Goal: Task Accomplishment & Management: Complete application form

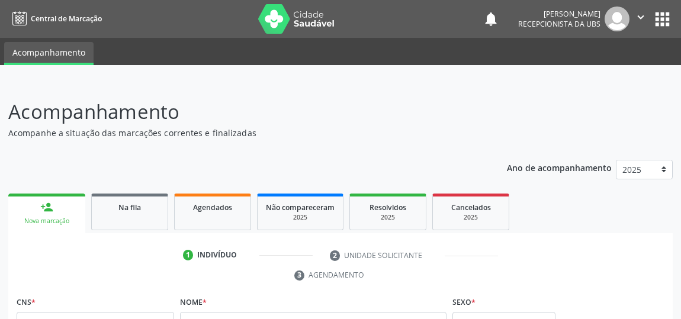
scroll to position [87, 0]
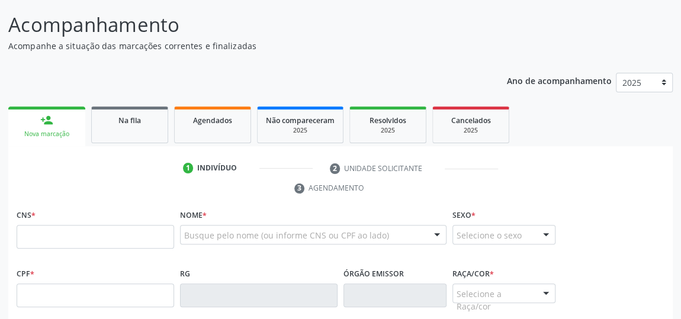
click at [53, 114] on link "person_add Nova marcação" at bounding box center [46, 127] width 77 height 40
click at [109, 142] on link "Na fila" at bounding box center [129, 125] width 77 height 37
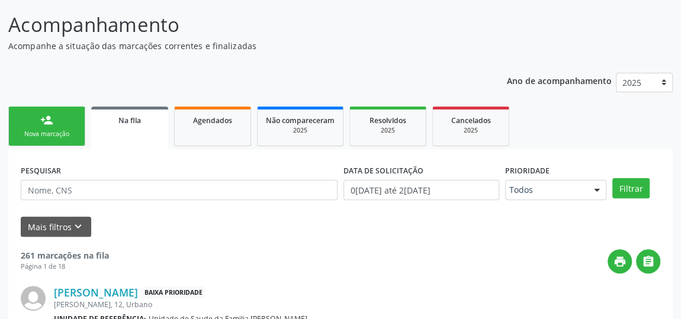
click at [69, 130] on div "Nova marcação" at bounding box center [46, 134] width 59 height 9
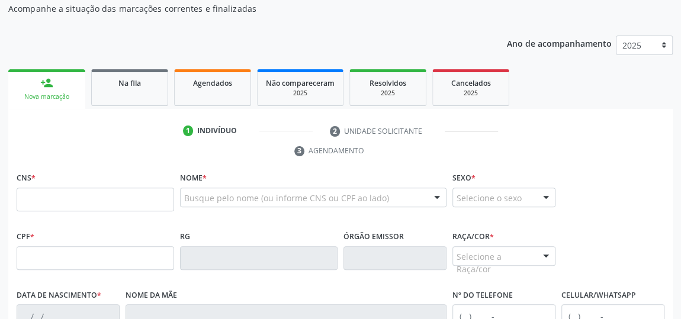
scroll to position [141, 0]
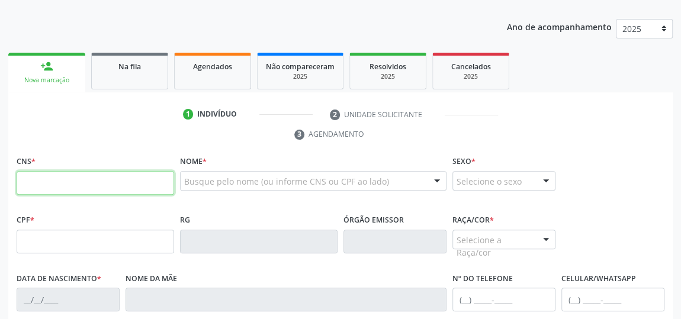
click at [89, 188] on input "text" at bounding box center [96, 183] width 158 height 24
type input "700 0096 1214 1007"
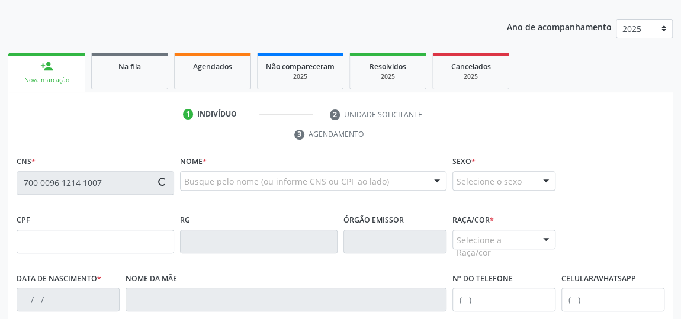
type input "084.139.816-03"
type input "0[DATE]"
type input "[PERSON_NAME][DATE]"
type input "[PHONE_NUMBER]"
type input "06"
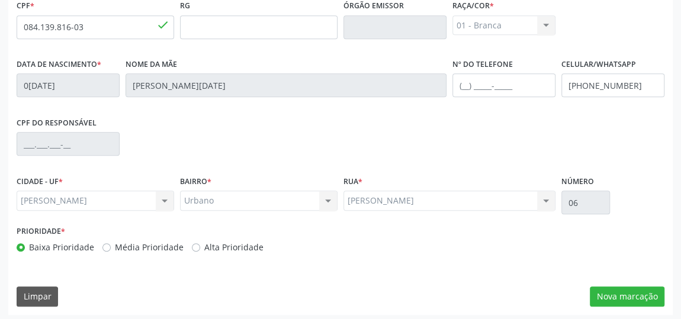
scroll to position [358, 0]
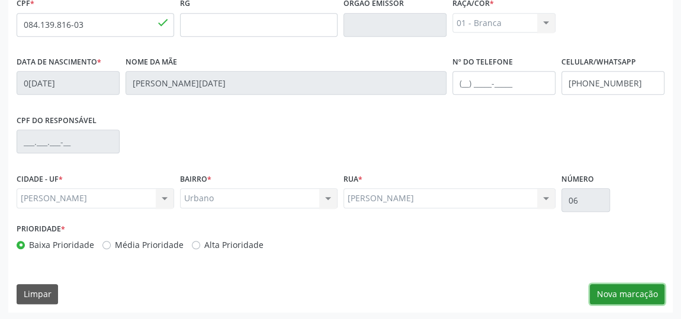
click at [636, 291] on button "Nova marcação" at bounding box center [627, 294] width 75 height 20
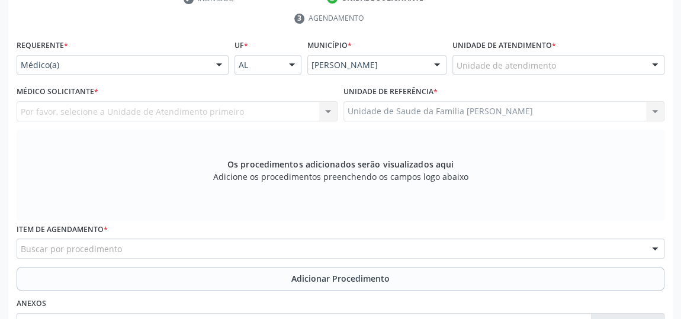
scroll to position [196, 0]
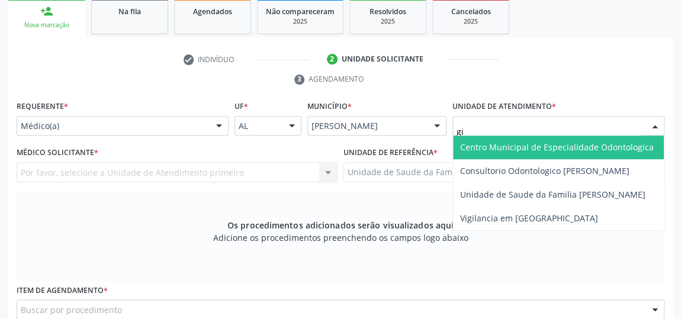
type input "gis"
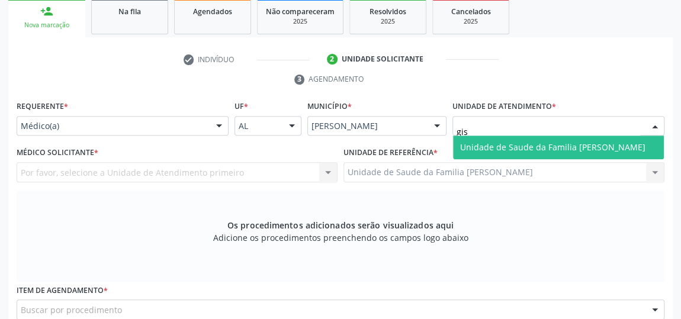
click at [540, 146] on span "Unidade de Saude da Familia [PERSON_NAME]" at bounding box center [552, 147] width 185 height 11
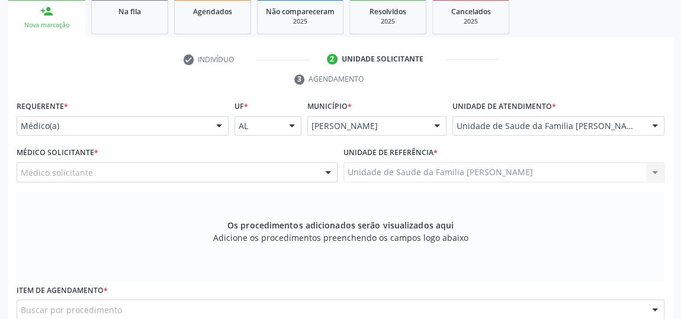
click at [326, 174] on div at bounding box center [328, 173] width 18 height 20
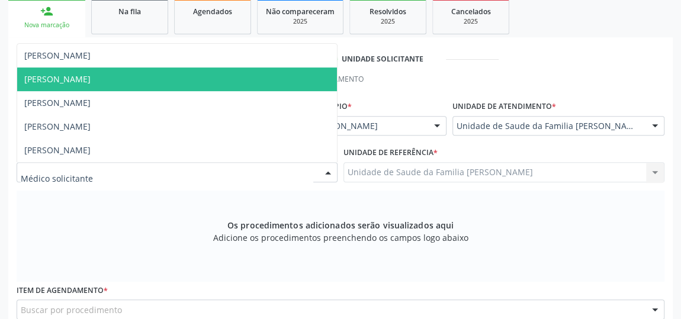
click at [40, 73] on span "[PERSON_NAME]" at bounding box center [57, 78] width 66 height 11
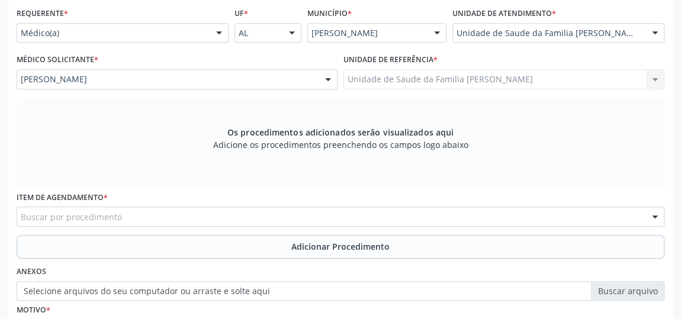
scroll to position [304, 0]
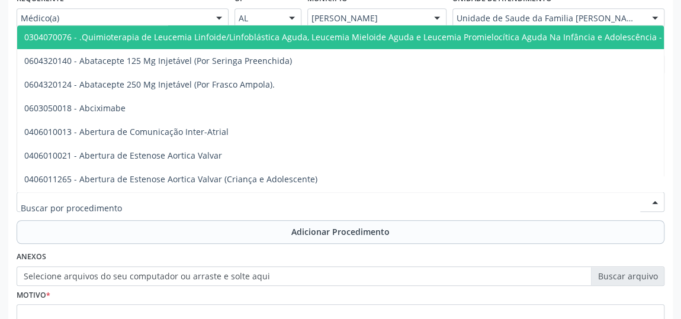
click at [256, 198] on div at bounding box center [341, 202] width 648 height 20
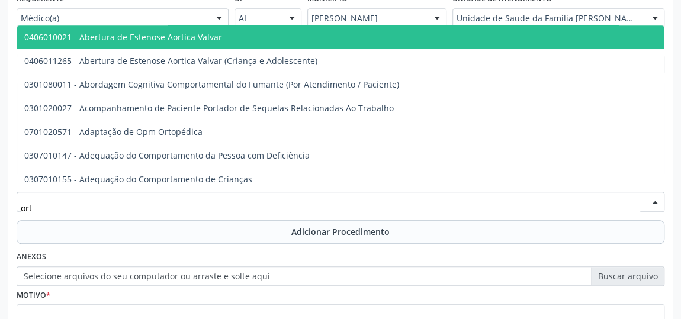
type input "orto"
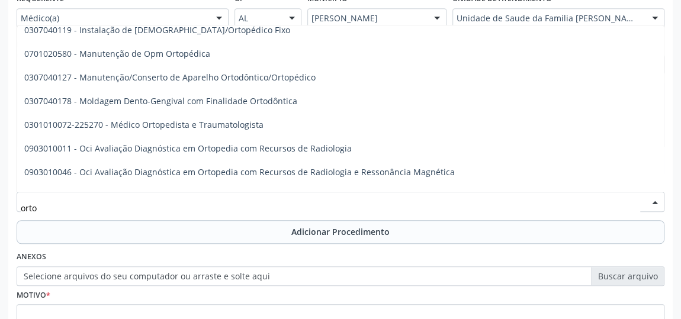
scroll to position [484, 0]
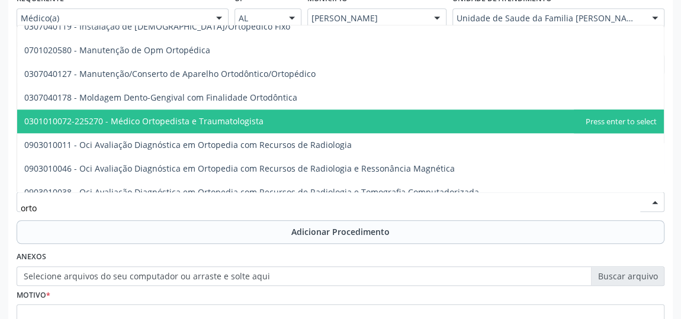
click at [191, 113] on span "0301010072-225270 - Médico Ortopedista e Traumatologista" at bounding box center [340, 122] width 647 height 24
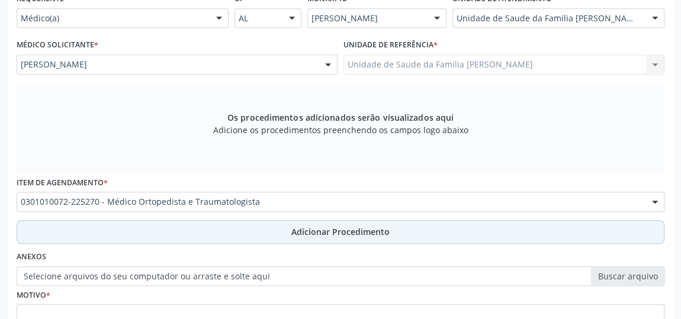
click at [361, 230] on span "Adicionar Procedimento" at bounding box center [340, 232] width 98 height 12
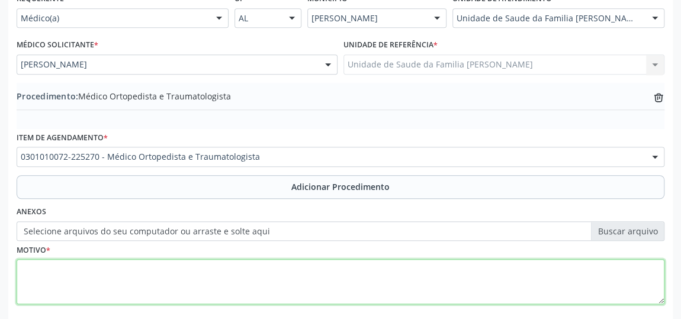
click at [244, 263] on textarea at bounding box center [341, 281] width 648 height 45
type textarea "dor acentuada em punho direito"
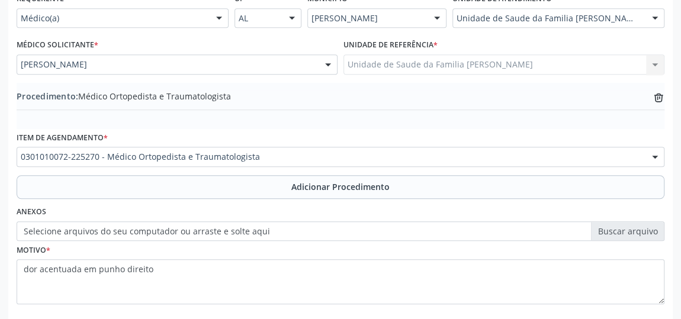
scroll to position [364, 0]
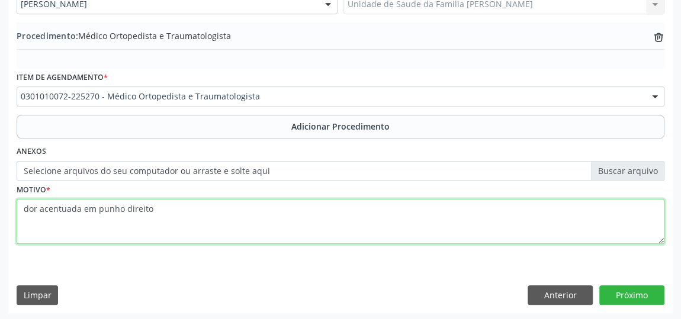
click at [268, 228] on textarea "dor acentuada em punho direito" at bounding box center [341, 221] width 648 height 45
click at [291, 204] on textarea "dor acentuada em punho direito, USG alterada, obs paciente tambem apresenta dor…" at bounding box center [341, 221] width 648 height 45
click at [381, 202] on textarea "dor acentuada em punho direito, USG alterada, obs paciente tambem apresenta dor…" at bounding box center [341, 221] width 648 height 45
click at [586, 203] on textarea "dor acentuada em punho direito, USG alterada, obs paciente tambem apresenta dor…" at bounding box center [341, 221] width 648 height 45
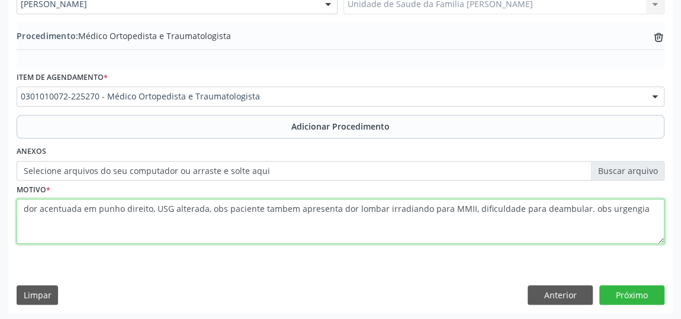
click at [623, 206] on textarea "dor acentuada em punho direito, USG alterada, obs paciente tambem apresenta dor…" at bounding box center [341, 221] width 648 height 45
click at [634, 203] on textarea "dor acentuada em punho direito, USG alterada, obs paciente tambem apresenta dor…" at bounding box center [341, 221] width 648 height 45
type textarea "dor acentuada em punho direito, USG alterada, obs paciente tambem apresenta dor…"
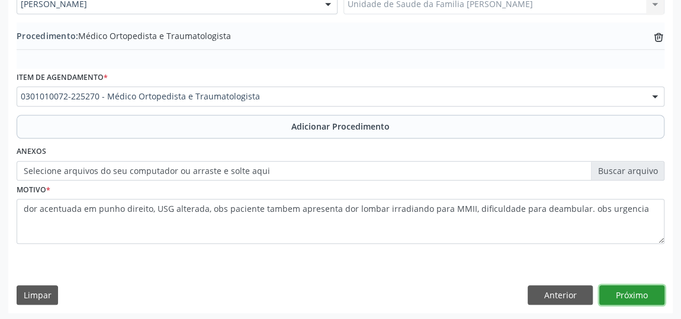
click at [636, 285] on button "Próximo" at bounding box center [631, 295] width 65 height 20
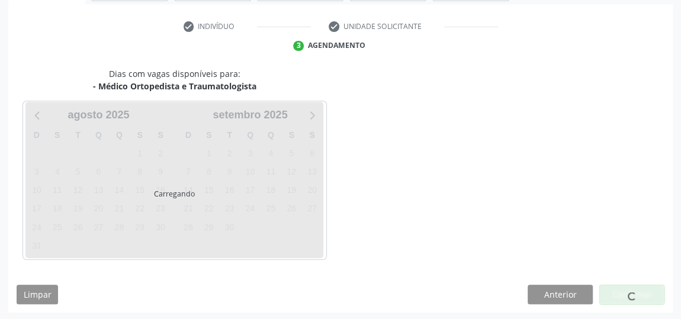
scroll to position [264, 0]
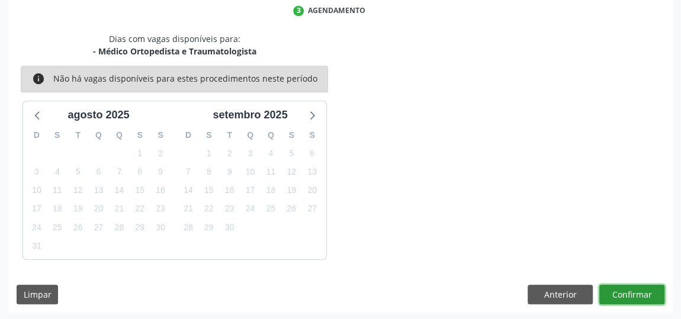
click at [635, 290] on button "Confirmar" at bounding box center [631, 295] width 65 height 20
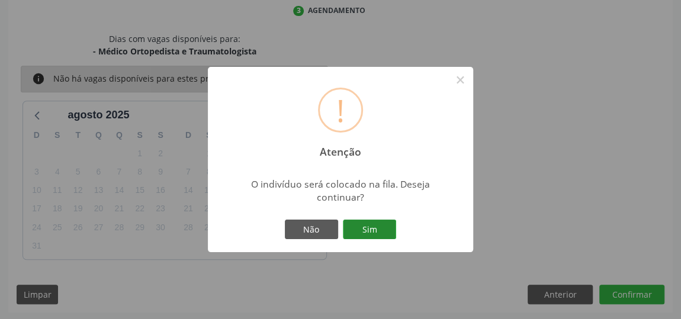
click at [375, 221] on button "Sim" at bounding box center [369, 230] width 53 height 20
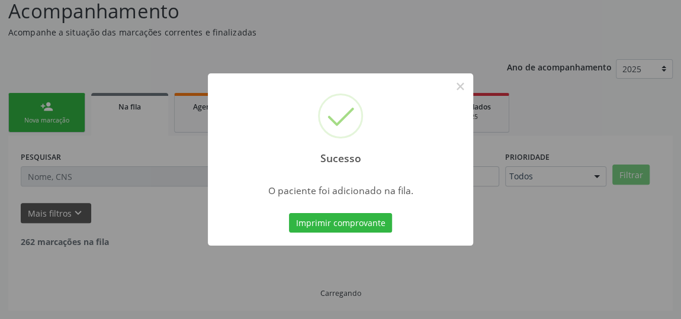
scroll to position [87, 0]
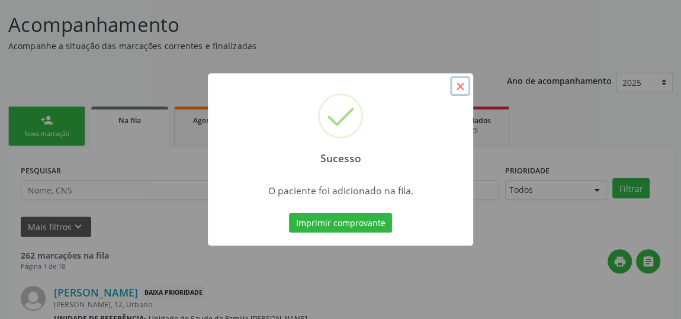
click at [464, 83] on button "×" at bounding box center [460, 86] width 20 height 20
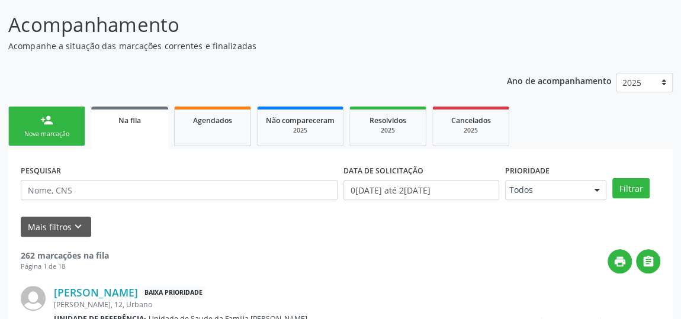
click at [47, 135] on div "Nova marcação" at bounding box center [46, 134] width 59 height 9
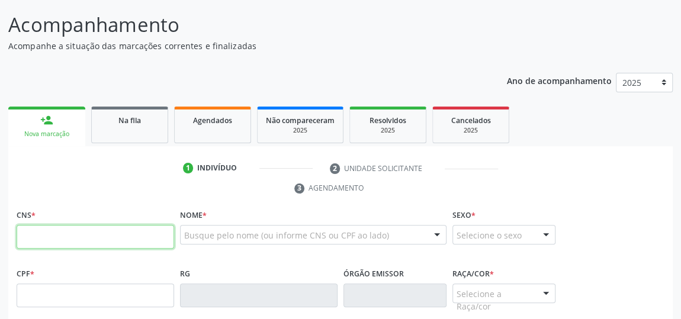
click at [81, 228] on input "text" at bounding box center [96, 237] width 158 height 24
type input "700 0096 1214 1007"
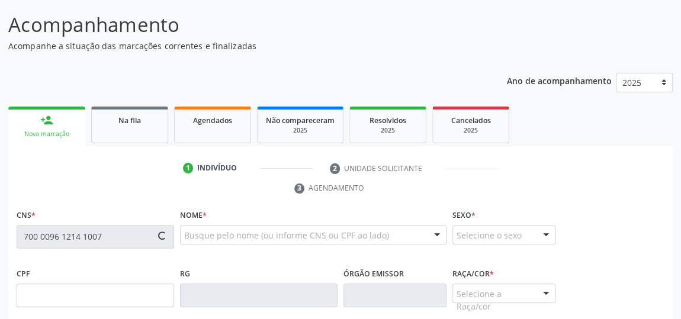
type input "084.139.816-03"
type input "0[DATE]"
type input "[PERSON_NAME][DATE]"
type input "[PHONE_NUMBER]"
type input "06"
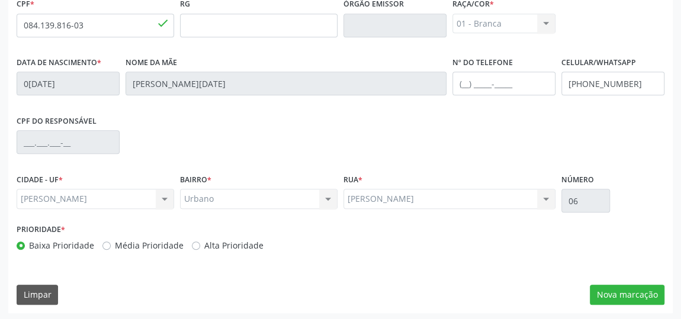
scroll to position [358, 0]
click at [629, 295] on button "Nova marcação" at bounding box center [627, 294] width 75 height 20
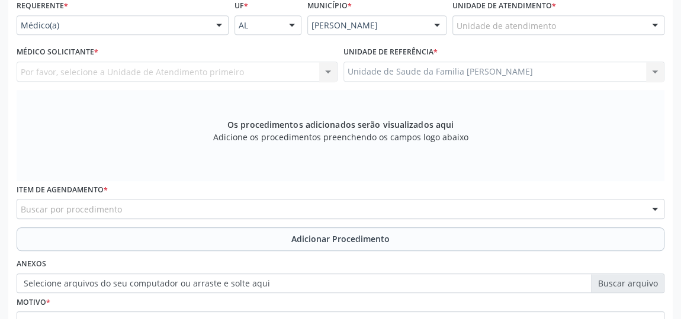
scroll to position [196, 0]
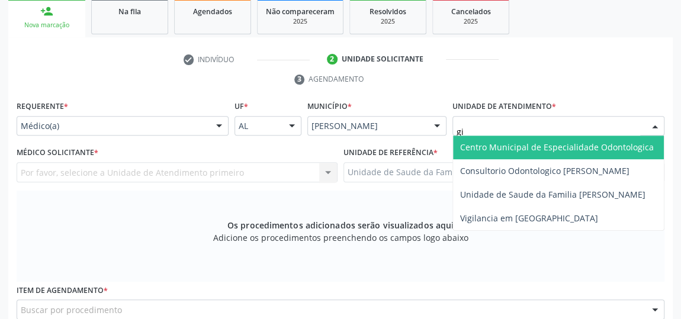
type input "gis"
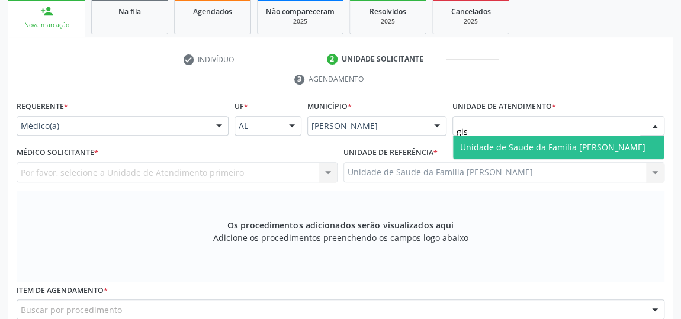
click at [508, 138] on span "Unidade de Saude da Familia [PERSON_NAME]" at bounding box center [558, 148] width 211 height 24
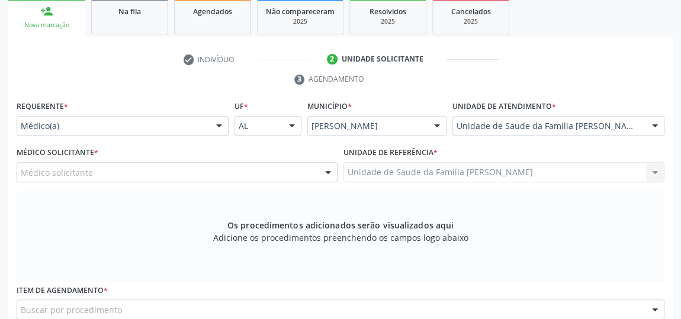
click at [332, 167] on div at bounding box center [328, 173] width 18 height 20
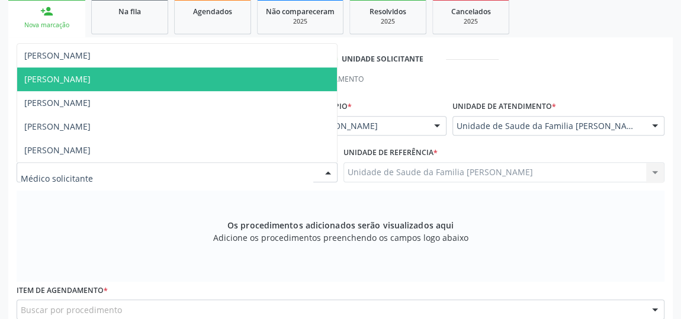
click at [102, 78] on span "[PERSON_NAME]" at bounding box center [177, 80] width 320 height 24
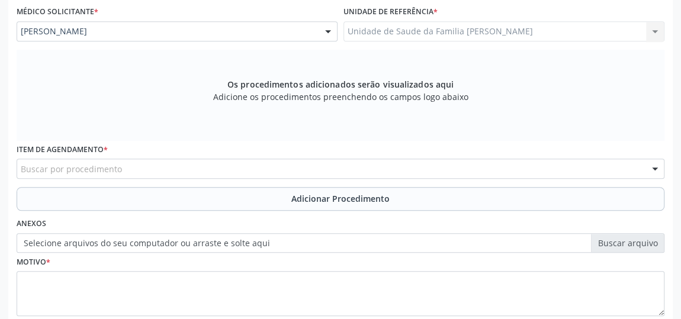
scroll to position [358, 0]
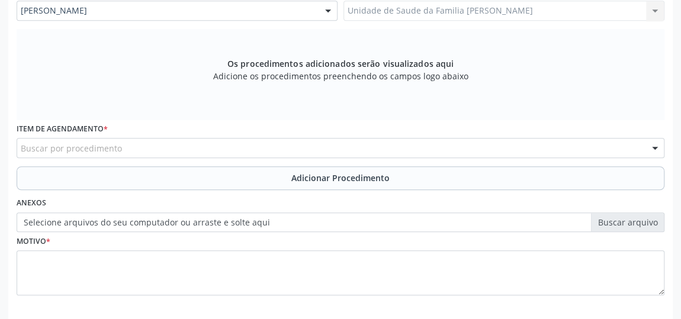
click at [323, 142] on div "Buscar por procedimento" at bounding box center [341, 148] width 648 height 20
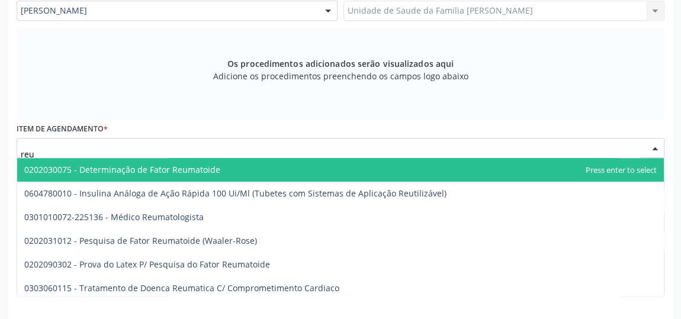
type input "reum"
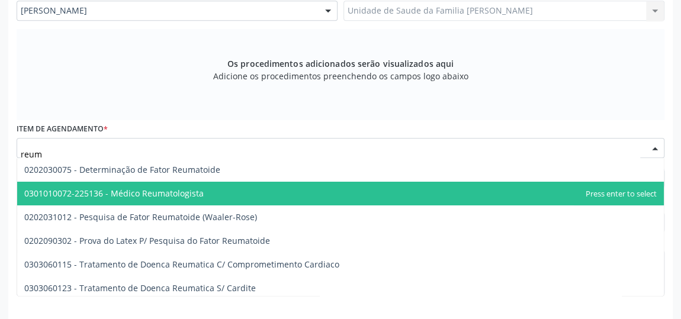
click at [189, 194] on span "0301010072-225136 - Médico Reumatologista" at bounding box center [113, 193] width 179 height 11
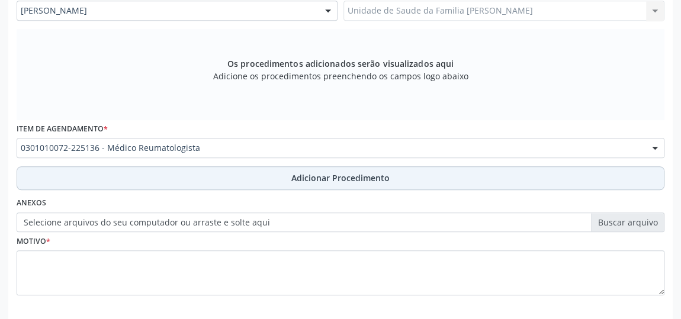
click at [317, 178] on span "Adicionar Procedimento" at bounding box center [340, 178] width 98 height 12
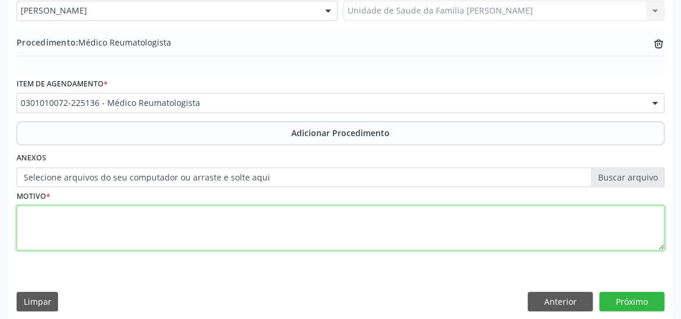
click at [279, 221] on textarea at bounding box center [341, 227] width 648 height 45
type textarea "dores articulares generalizadas de longa data."
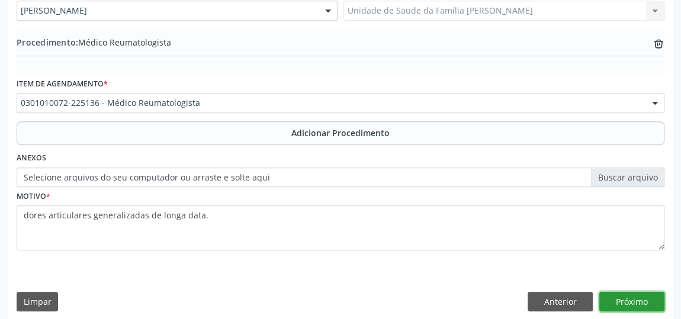
click at [647, 297] on button "Próximo" at bounding box center [631, 302] width 65 height 20
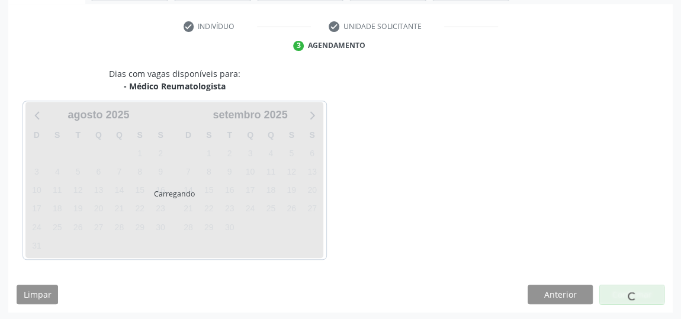
scroll to position [264, 0]
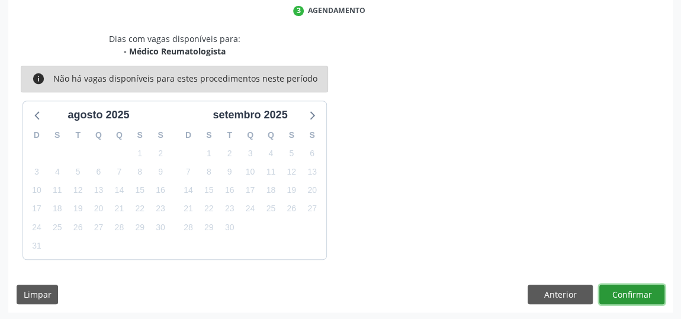
click at [647, 297] on button "Confirmar" at bounding box center [631, 295] width 65 height 20
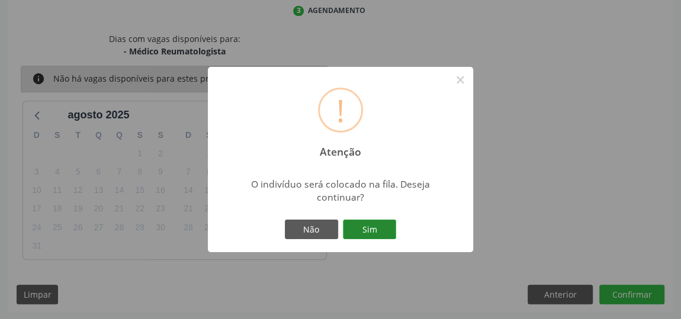
click at [368, 232] on button "Sim" at bounding box center [369, 230] width 53 height 20
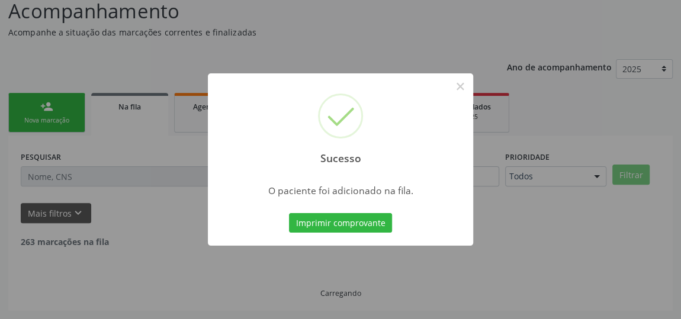
scroll to position [87, 0]
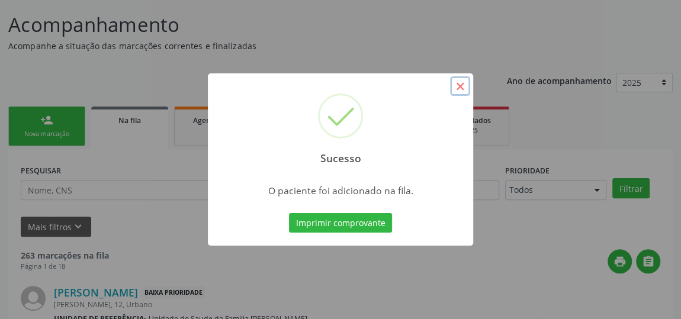
click at [464, 91] on button "×" at bounding box center [460, 86] width 20 height 20
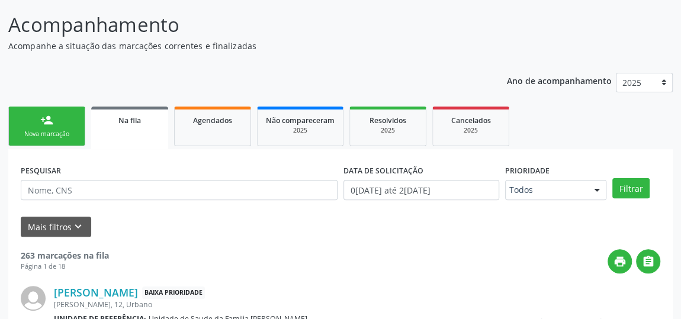
click at [57, 135] on div "Nova marcação" at bounding box center [46, 134] width 59 height 9
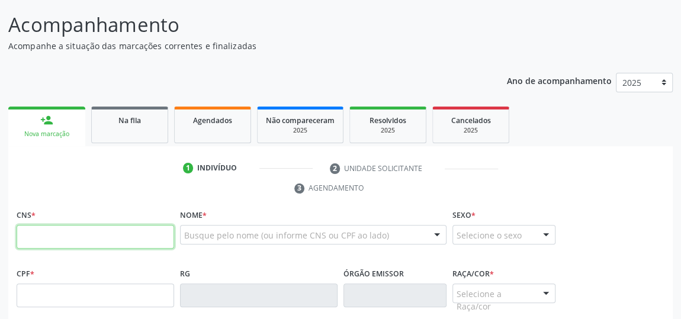
click at [163, 233] on input "text" at bounding box center [96, 237] width 158 height 24
type input "0"
type input "700 0096 1214 1007"
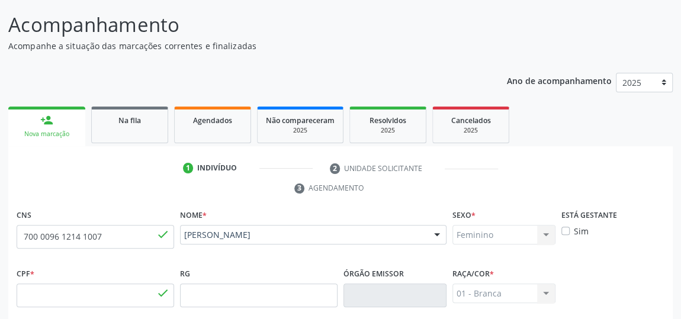
type input "084.139.816-03"
type input "0[DATE]"
type input "[PERSON_NAME][DATE]"
type input "[PHONE_NUMBER]"
type input "06"
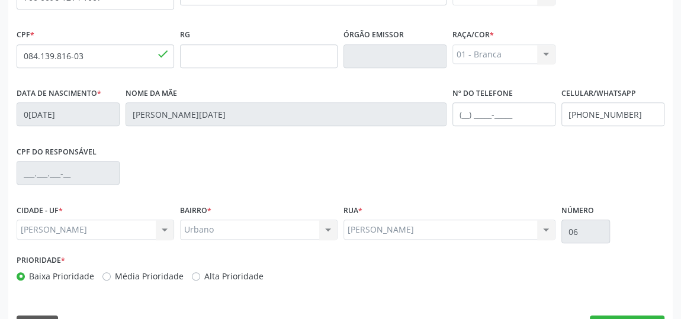
scroll to position [358, 0]
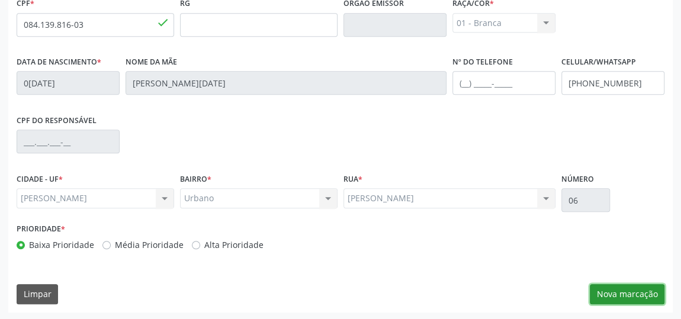
click at [625, 290] on button "Nova marcação" at bounding box center [627, 294] width 75 height 20
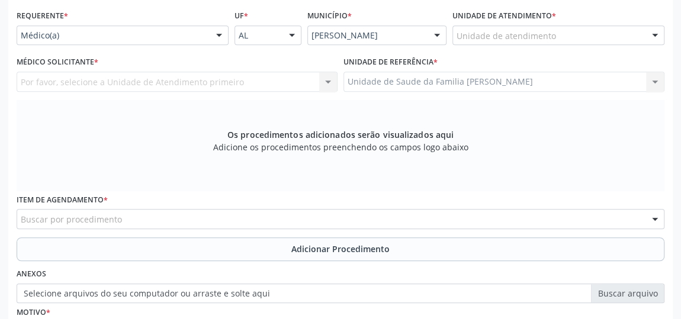
scroll to position [250, 0]
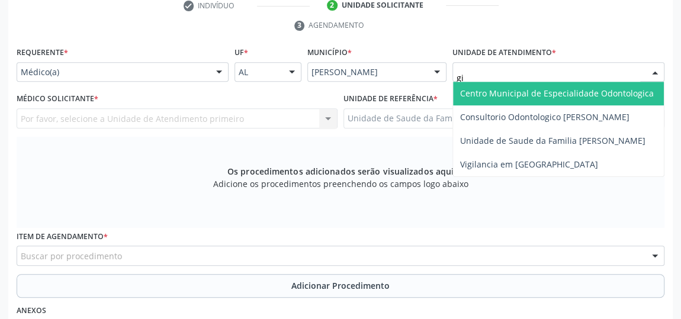
type input "gis"
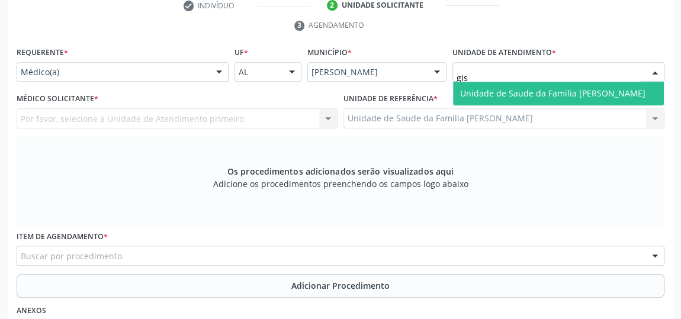
click at [484, 83] on span "Unidade de Saude da Familia [PERSON_NAME]" at bounding box center [558, 94] width 211 height 24
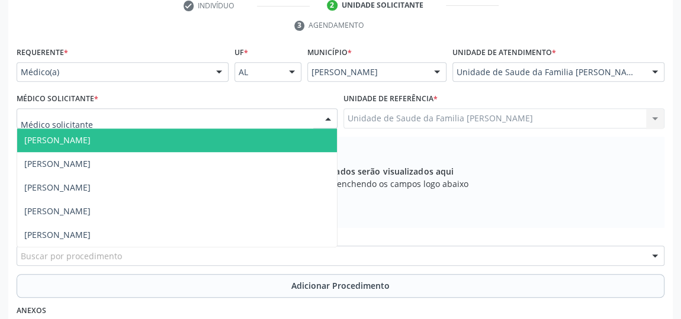
click at [327, 122] on div at bounding box center [328, 119] width 18 height 20
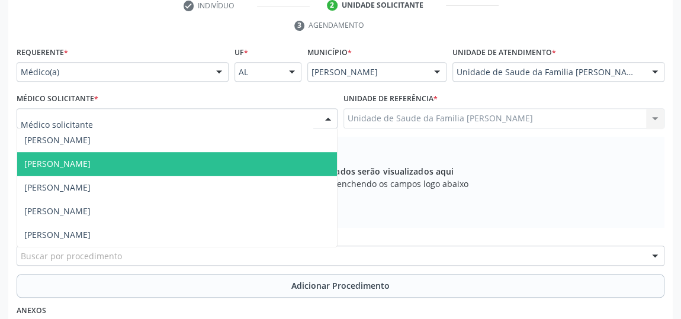
click at [88, 167] on span "[PERSON_NAME]" at bounding box center [57, 163] width 66 height 11
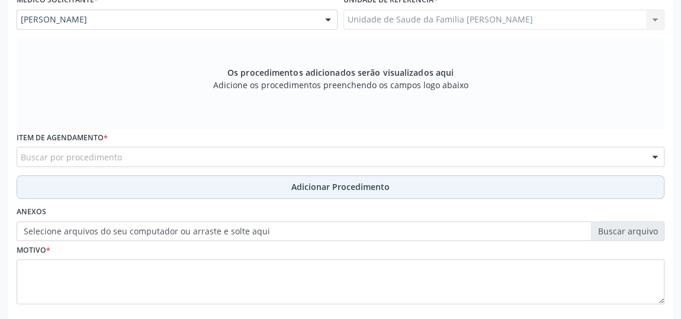
scroll to position [358, 0]
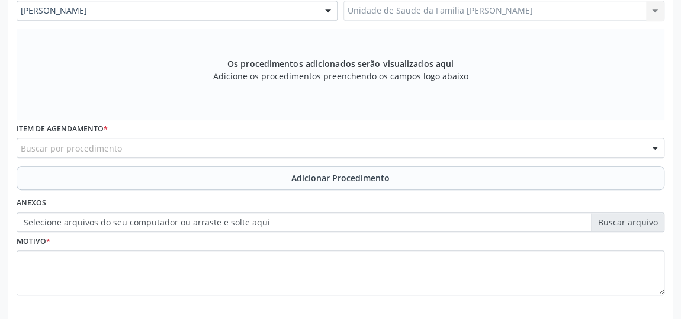
click at [208, 144] on div "Buscar por procedimento" at bounding box center [341, 148] width 648 height 20
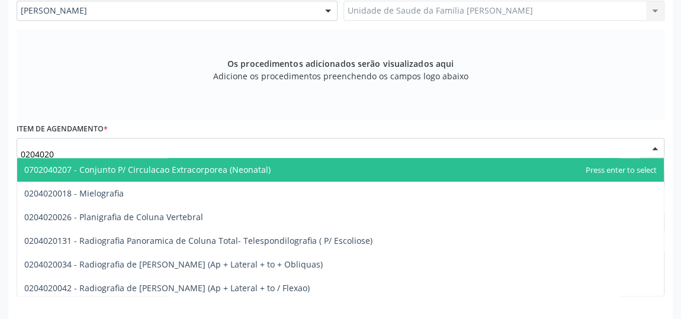
type input "02040200"
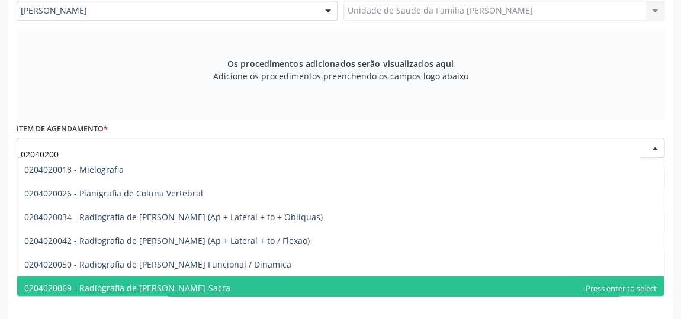
scroll to position [53, 0]
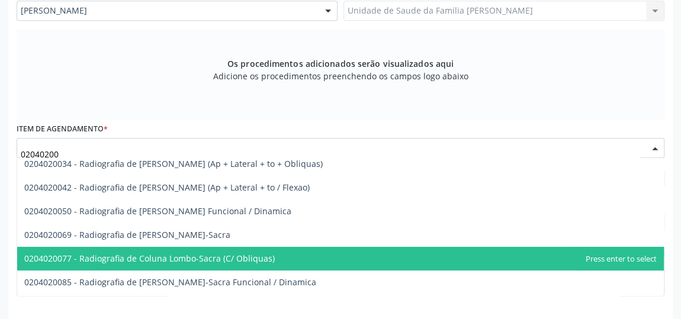
click at [184, 263] on span "0204020077 - Radiografia de Coluna Lombo-Sacra (C/ Obliquas)" at bounding box center [340, 259] width 647 height 24
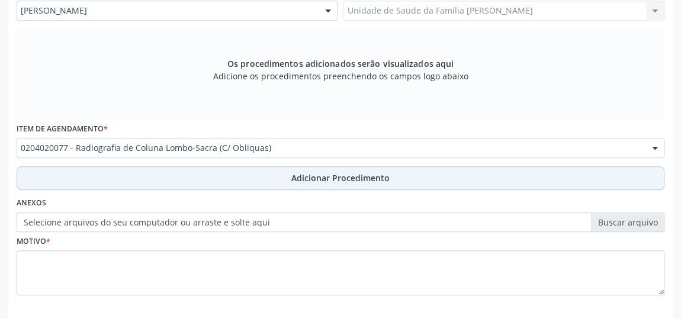
click at [324, 166] on button "Adicionar Procedimento" at bounding box center [341, 178] width 648 height 24
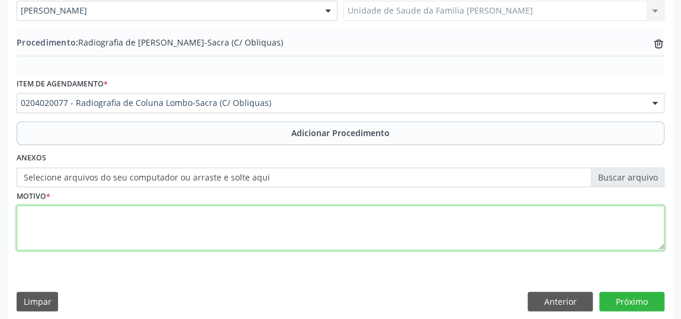
click at [234, 208] on textarea at bounding box center [341, 227] width 648 height 45
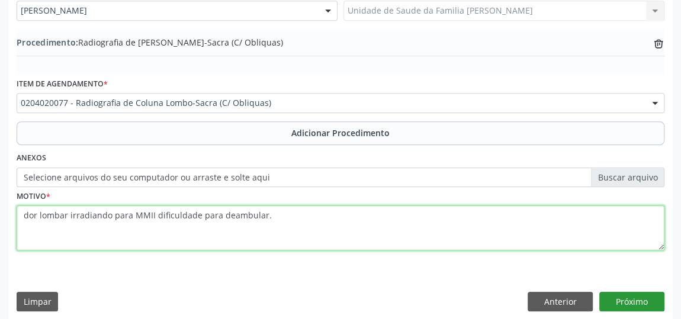
type textarea "dor lombar irradiando para MMII dificuldade para deambular."
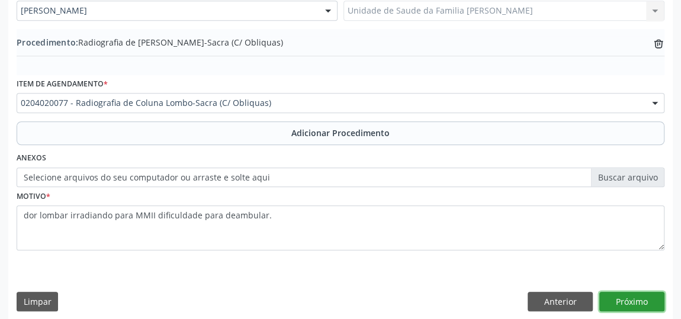
click at [631, 301] on button "Próximo" at bounding box center [631, 302] width 65 height 20
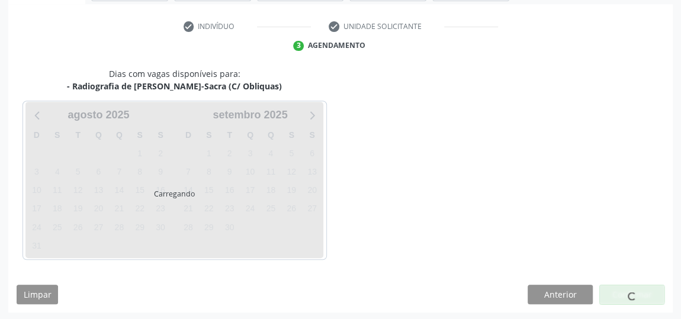
scroll to position [264, 0]
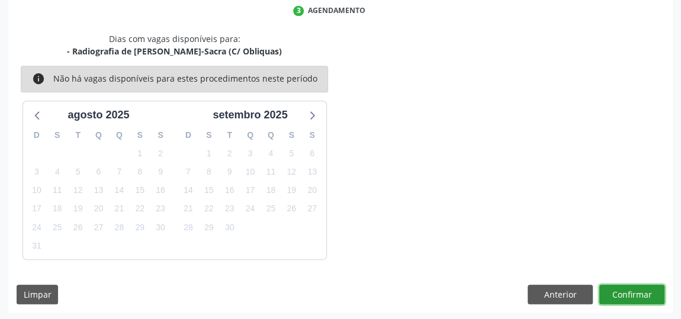
click at [631, 293] on button "Confirmar" at bounding box center [631, 295] width 65 height 20
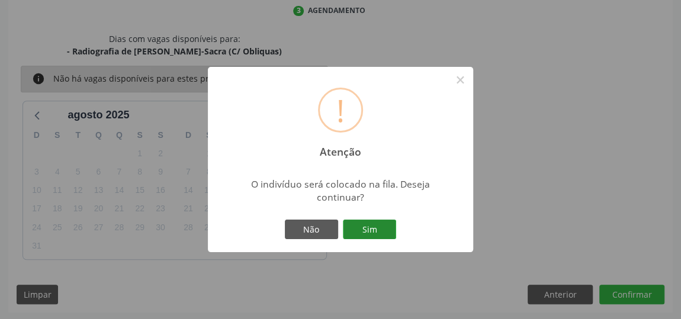
click at [360, 231] on button "Sim" at bounding box center [369, 230] width 53 height 20
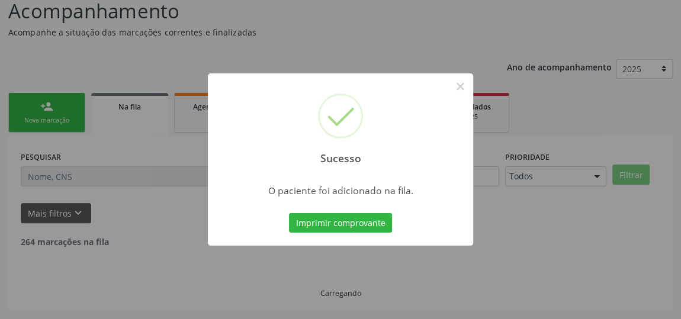
scroll to position [87, 0]
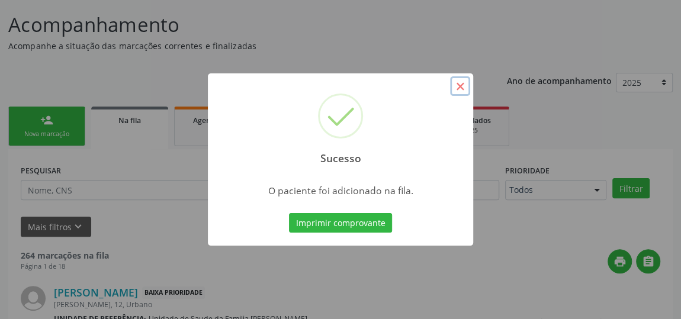
click at [464, 82] on button "×" at bounding box center [460, 86] width 20 height 20
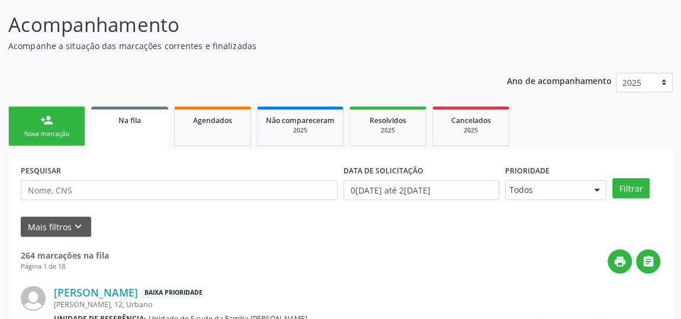
scroll to position [0, 0]
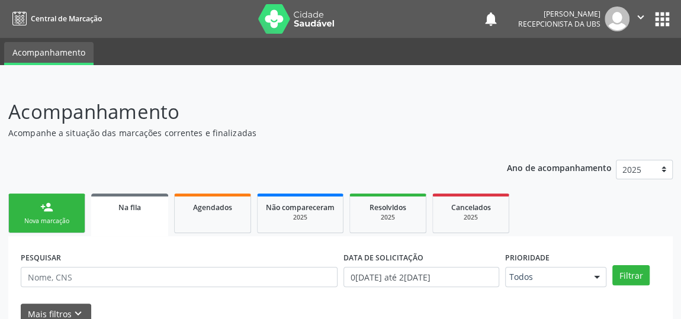
click at [61, 206] on link "person_add Nova marcação" at bounding box center [46, 214] width 77 height 40
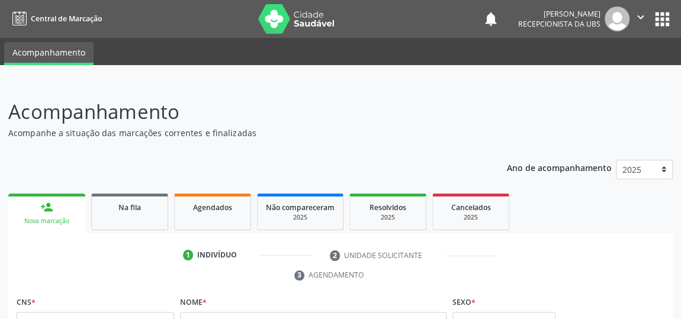
click at [61, 205] on link "person_add Nova marcação" at bounding box center [46, 214] width 77 height 40
click at [60, 206] on link "person_add Nova marcação" at bounding box center [46, 214] width 77 height 40
click at [115, 137] on p "Acompanhe a situação das marcações correntes e finalizadas" at bounding box center [240, 133] width 465 height 12
click at [98, 123] on p "Acompanhamento" at bounding box center [240, 112] width 465 height 30
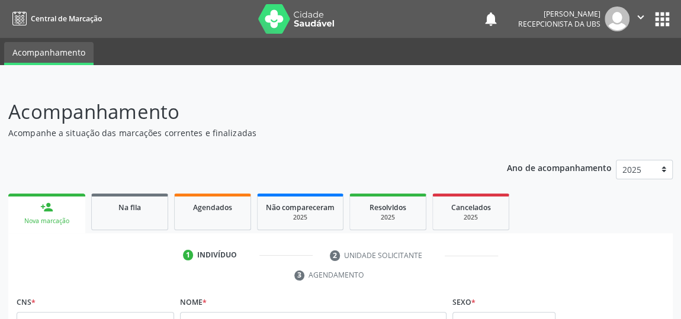
click at [438, 78] on div at bounding box center [340, 73] width 681 height 17
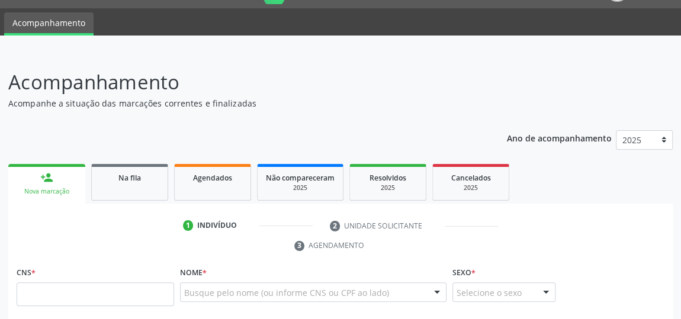
scroll to position [53, 0]
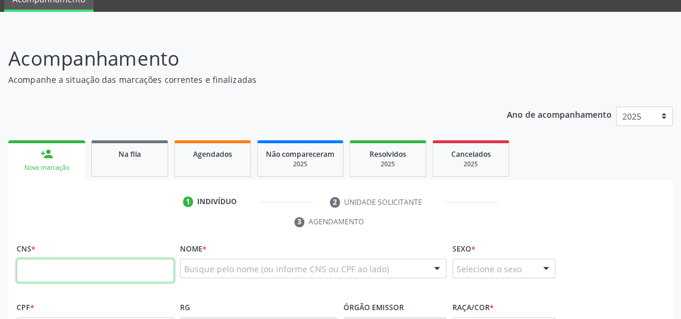
click at [126, 272] on input "text" at bounding box center [96, 271] width 158 height 24
type input "700 5021 2424 1850"
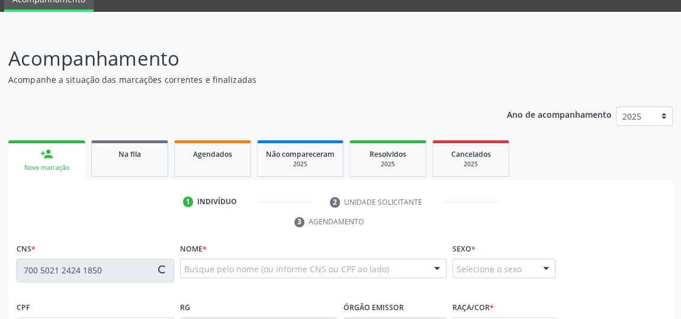
type input "[DATE]"
type input "[PHONE_NUMBER]"
type input "QD11"
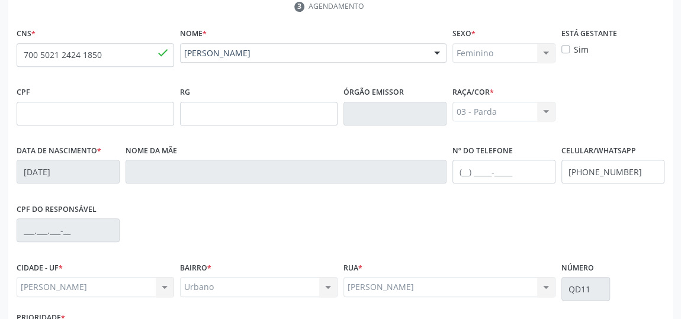
scroll to position [358, 0]
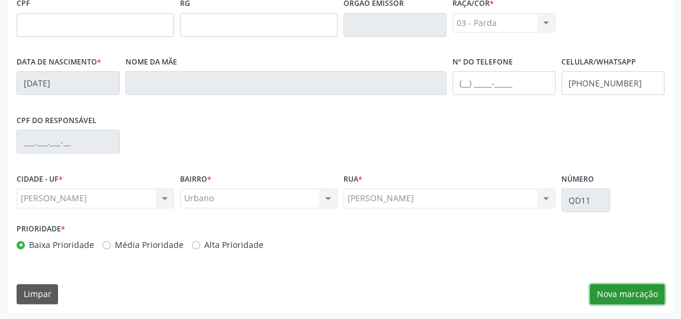
click at [632, 286] on button "Nova marcação" at bounding box center [627, 294] width 75 height 20
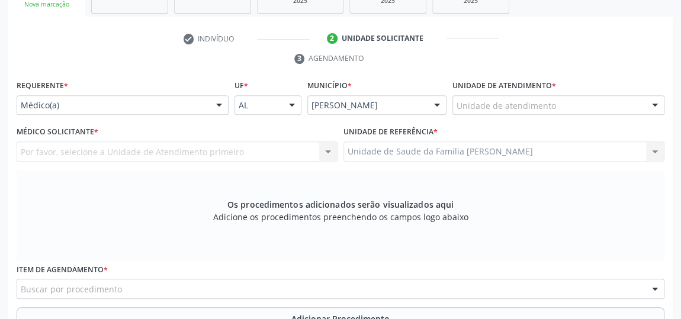
scroll to position [142, 0]
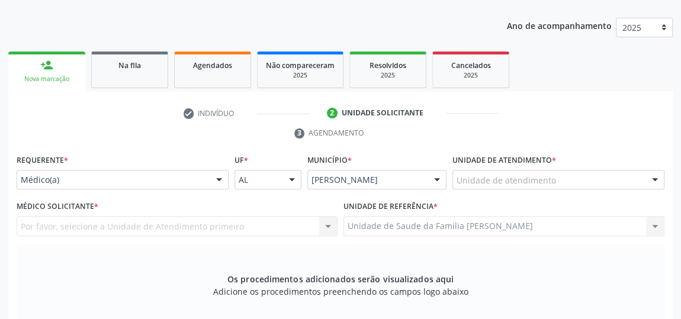
click at [592, 181] on div "Unidade de atendimento" at bounding box center [558, 180] width 212 height 20
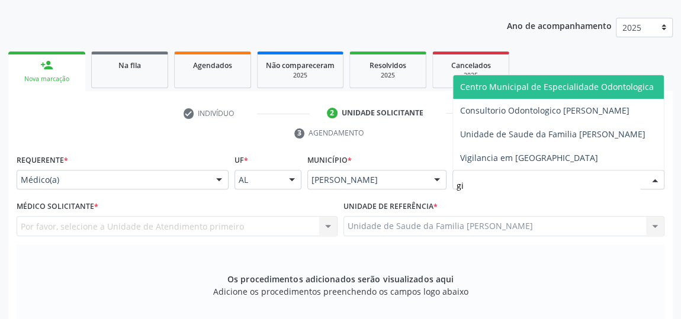
type input "gis"
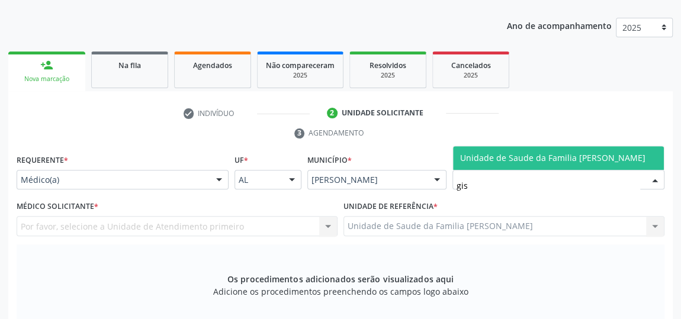
click at [578, 147] on span "Unidade de Saude da Familia [PERSON_NAME]" at bounding box center [558, 158] width 211 height 24
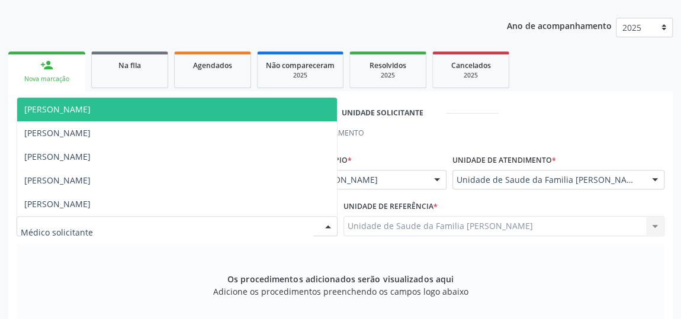
click at [329, 226] on div at bounding box center [328, 227] width 18 height 20
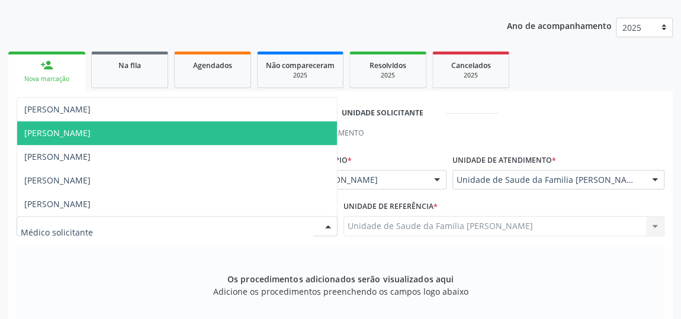
click at [82, 131] on span "[PERSON_NAME]" at bounding box center [57, 132] width 66 height 11
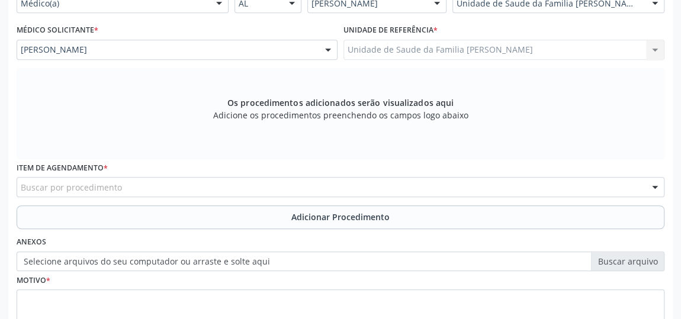
scroll to position [358, 0]
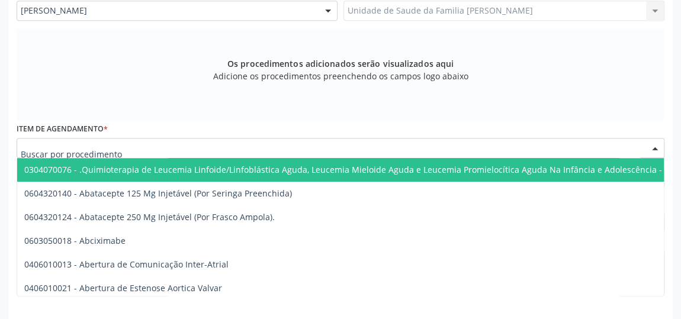
click at [187, 149] on div at bounding box center [341, 148] width 648 height 20
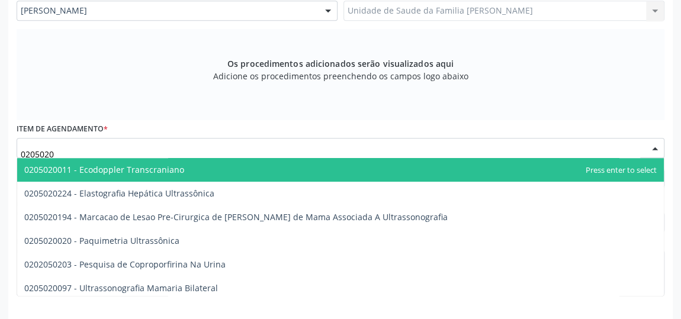
type input "02050200"
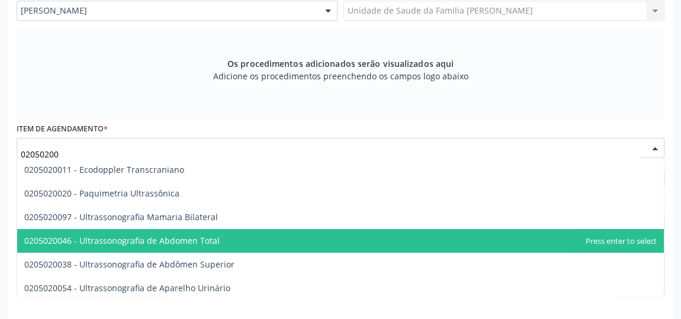
click at [204, 241] on span "0205020046 - Ultrassonografia de Abdomen Total" at bounding box center [121, 240] width 195 height 11
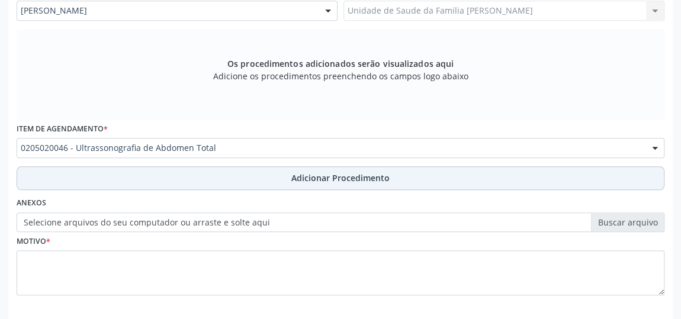
click at [348, 178] on span "Adicionar Procedimento" at bounding box center [340, 178] width 98 height 12
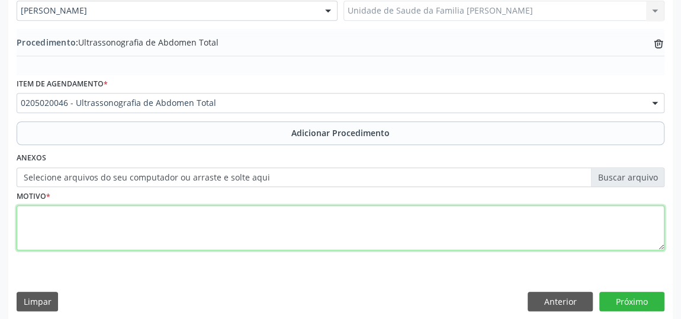
click at [298, 221] on textarea at bounding box center [341, 227] width 648 height 45
click at [153, 213] on textarea "dor abdome superior, dor a palpitacao hip, direito" at bounding box center [341, 227] width 648 height 45
click at [169, 211] on textarea "dor abdome superior, dor a palpacao hip, direito" at bounding box center [341, 227] width 648 height 45
type textarea "dor abdome superior, dor a palpacao em hip, direito"
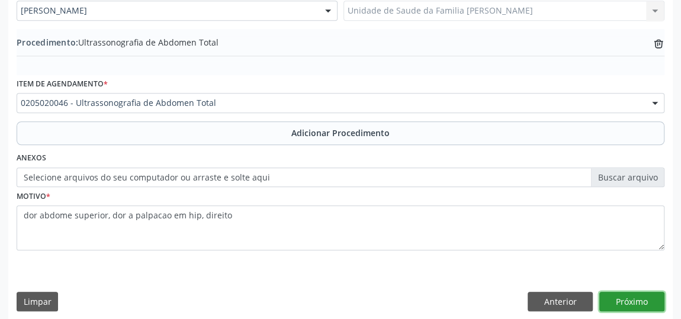
click at [610, 299] on button "Próximo" at bounding box center [631, 302] width 65 height 20
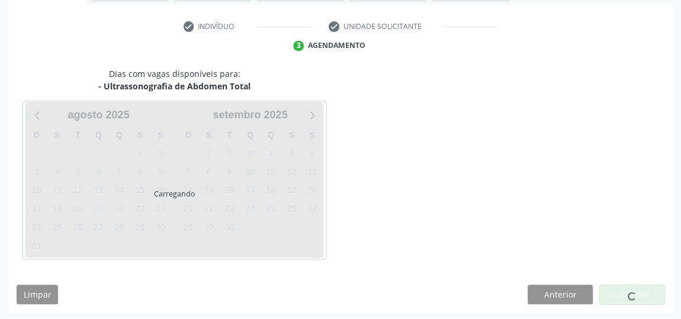
scroll to position [264, 0]
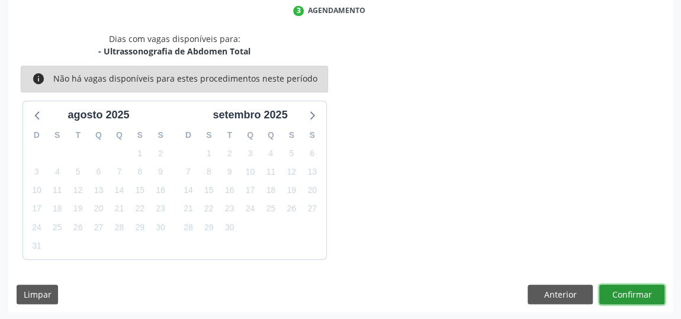
click at [610, 299] on button "Confirmar" at bounding box center [631, 295] width 65 height 20
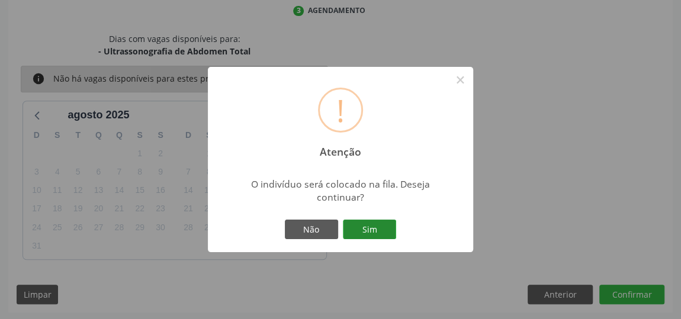
click at [376, 229] on button "Sim" at bounding box center [369, 230] width 53 height 20
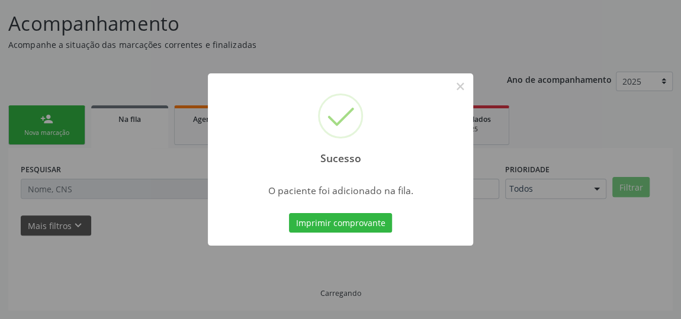
scroll to position [87, 0]
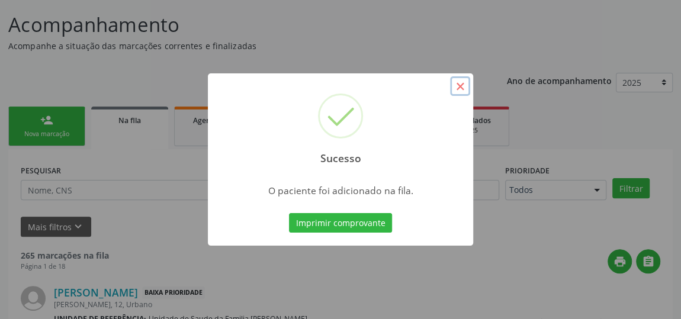
click at [459, 85] on button "×" at bounding box center [460, 86] width 20 height 20
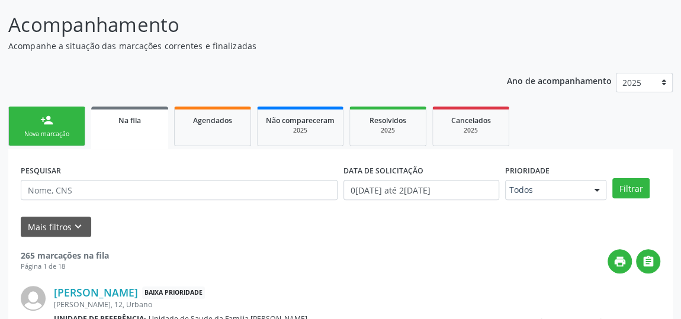
scroll to position [195, 0]
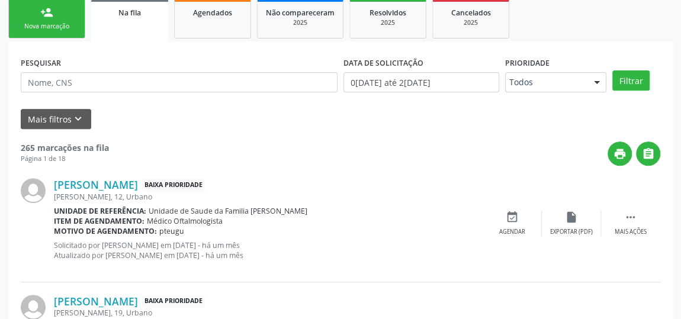
click at [58, 22] on div "Nova marcação" at bounding box center [46, 26] width 59 height 9
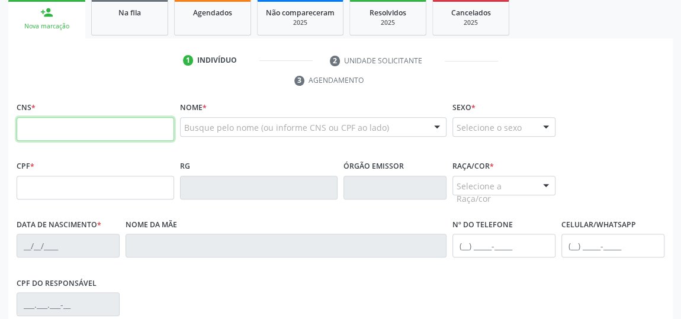
click at [99, 127] on input "text" at bounding box center [96, 129] width 158 height 24
type input "700 5021 2424 1850"
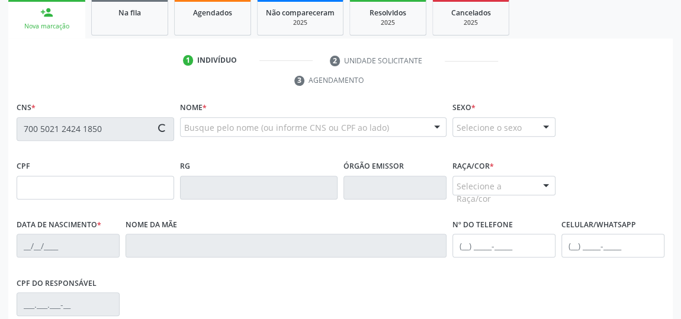
type input "[DATE]"
type input "[PHONE_NUMBER]"
type input "QD11"
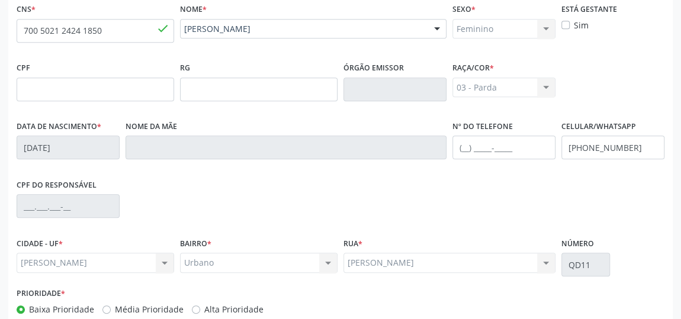
scroll to position [358, 0]
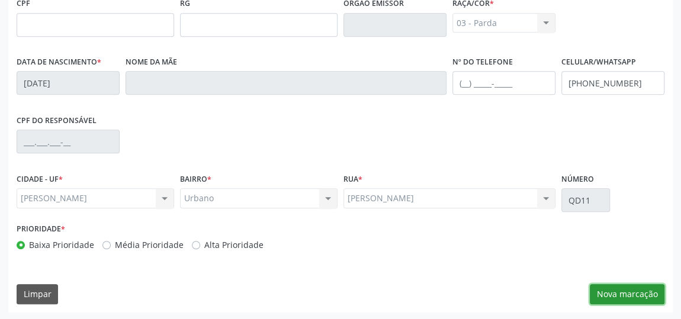
click at [637, 294] on button "Nova marcação" at bounding box center [627, 294] width 75 height 20
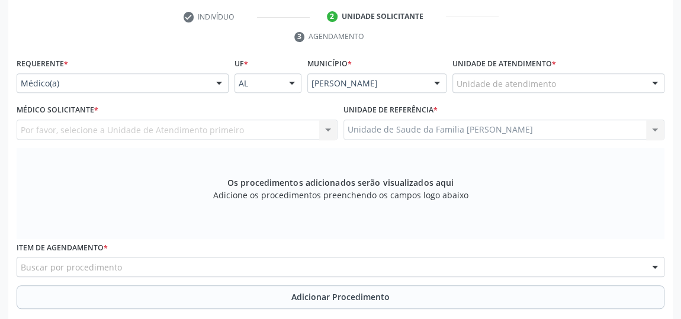
scroll to position [196, 0]
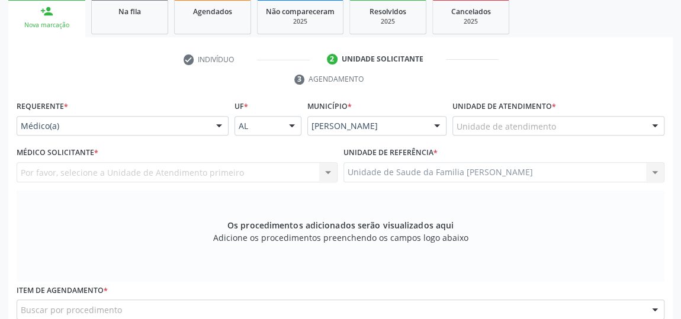
click at [560, 123] on div "Unidade de atendimento" at bounding box center [558, 126] width 212 height 20
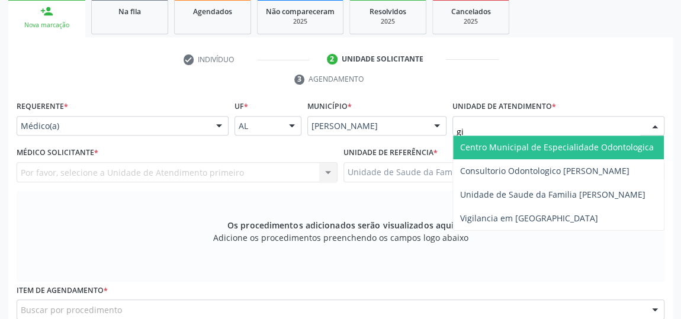
type input "gis"
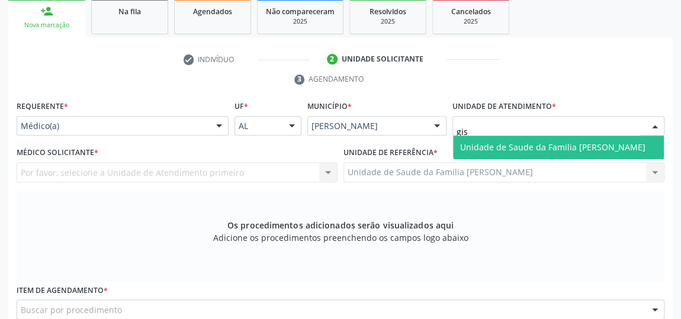
click at [571, 146] on span "Unidade de Saude da Familia [PERSON_NAME]" at bounding box center [552, 147] width 185 height 11
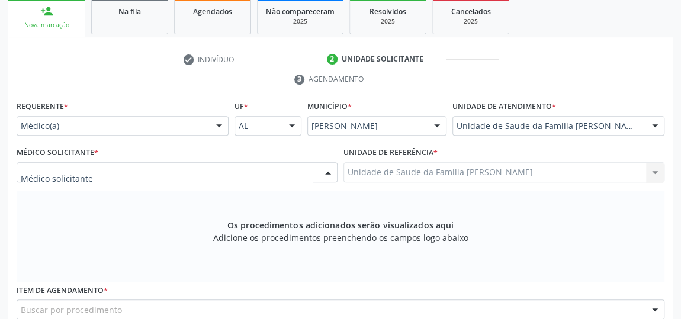
click at [331, 169] on div at bounding box center [328, 173] width 18 height 20
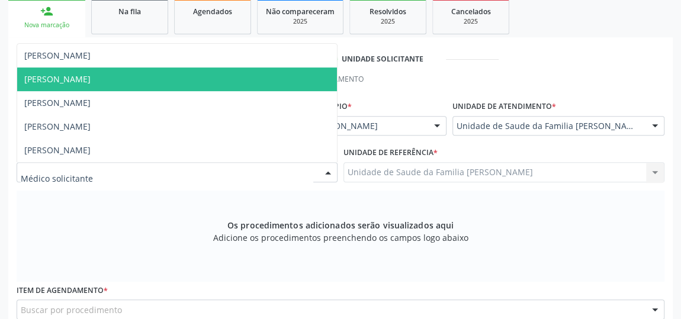
click at [73, 71] on span "[PERSON_NAME]" at bounding box center [177, 80] width 320 height 24
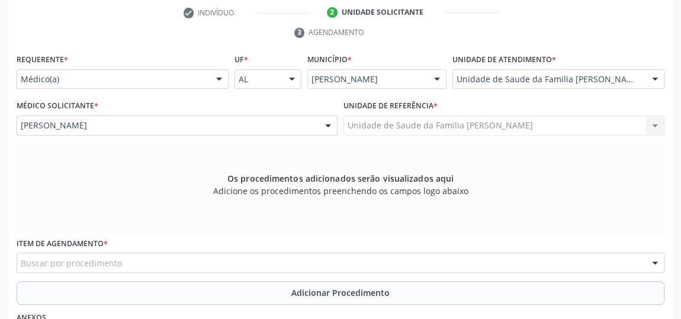
scroll to position [304, 0]
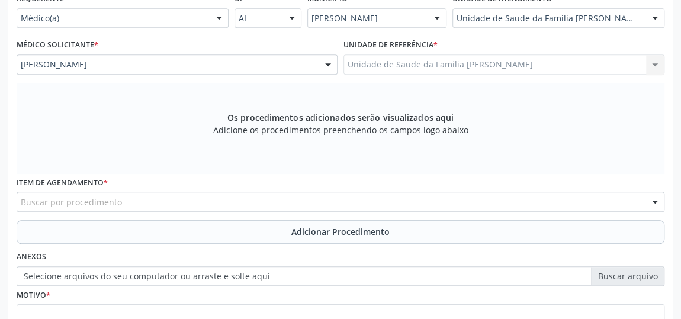
click at [255, 193] on div "Buscar por procedimento" at bounding box center [341, 202] width 648 height 20
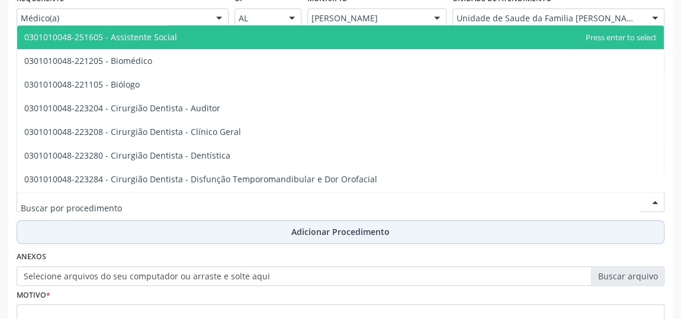
click at [388, 230] on span "Adicionar Procedimento" at bounding box center [340, 232] width 98 height 12
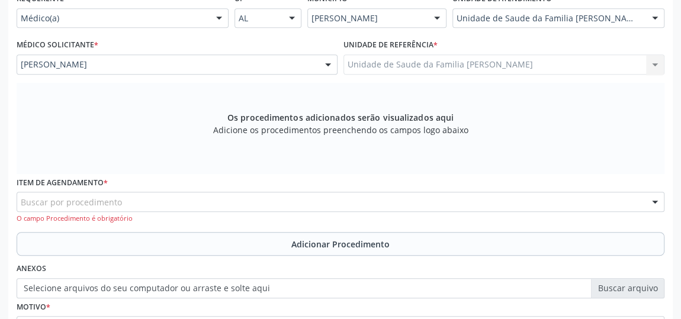
click at [186, 197] on div "Buscar por procedimento" at bounding box center [341, 202] width 648 height 20
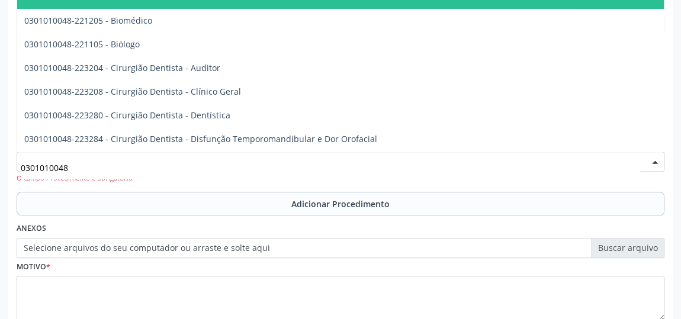
scroll to position [358, 0]
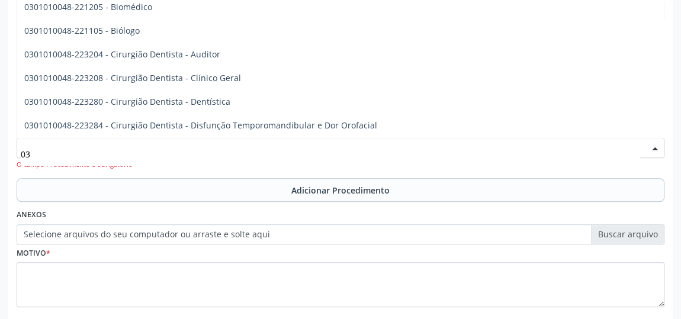
type input "0"
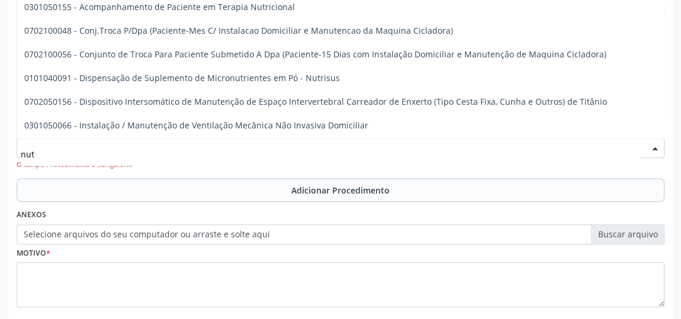
type input "nutr"
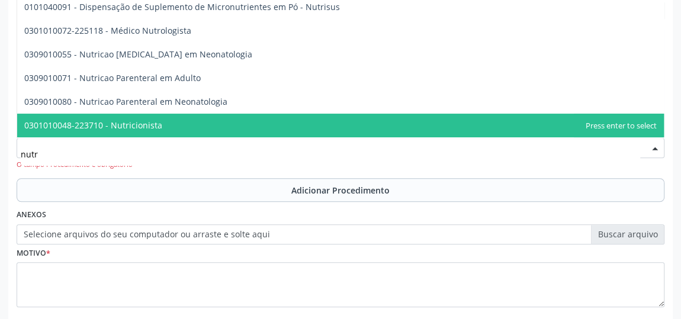
click at [127, 128] on span "0301010048-223710 - Nutricionista" at bounding box center [93, 125] width 138 height 11
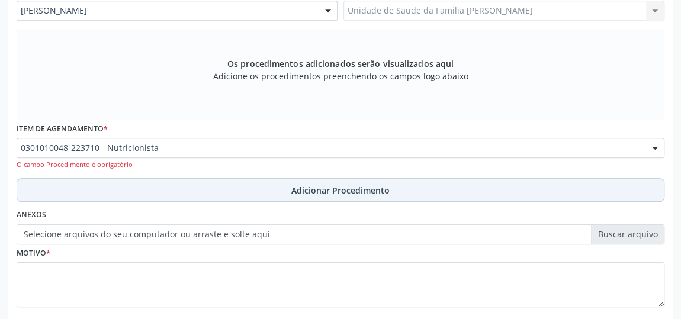
click at [324, 185] on span "Adicionar Procedimento" at bounding box center [340, 190] width 98 height 12
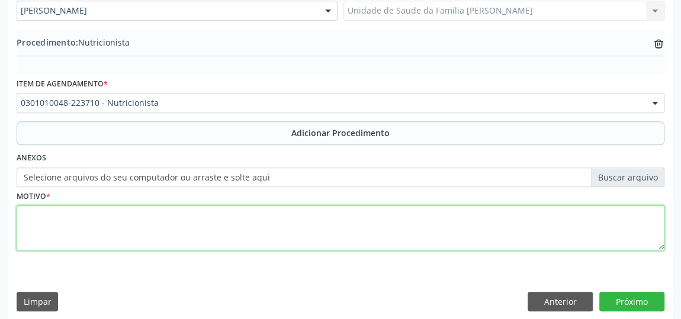
click at [248, 221] on textarea at bounding box center [341, 227] width 648 height 45
type textarea "hipertensao arterial, obsidade"
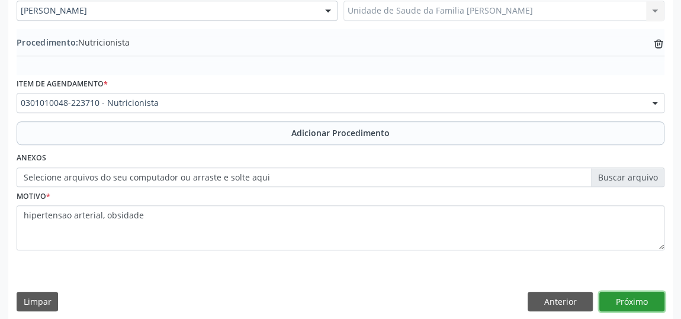
click at [623, 299] on button "Próximo" at bounding box center [631, 302] width 65 height 20
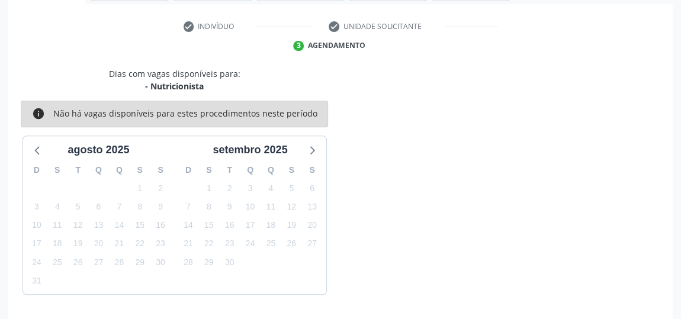
scroll to position [264, 0]
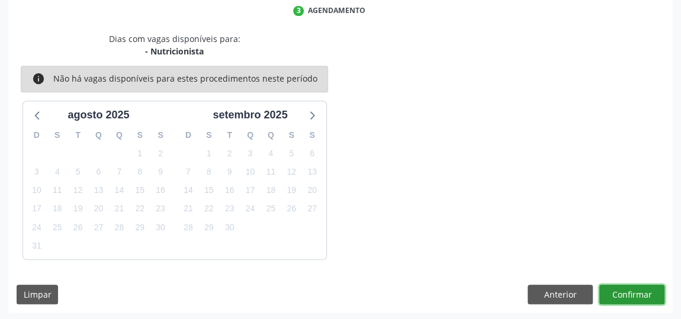
click at [623, 296] on button "Confirmar" at bounding box center [631, 295] width 65 height 20
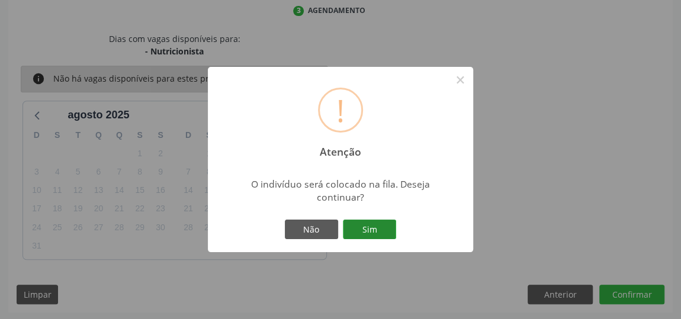
click at [377, 220] on button "Sim" at bounding box center [369, 230] width 53 height 20
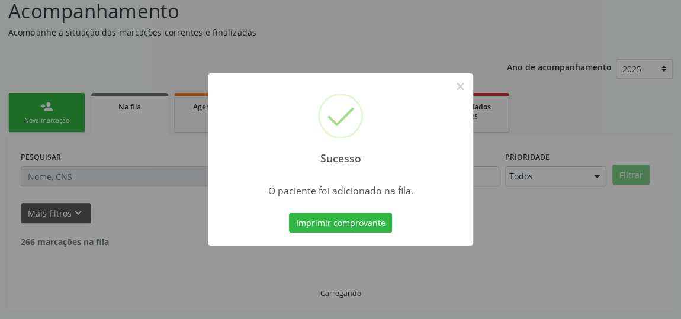
scroll to position [87, 0]
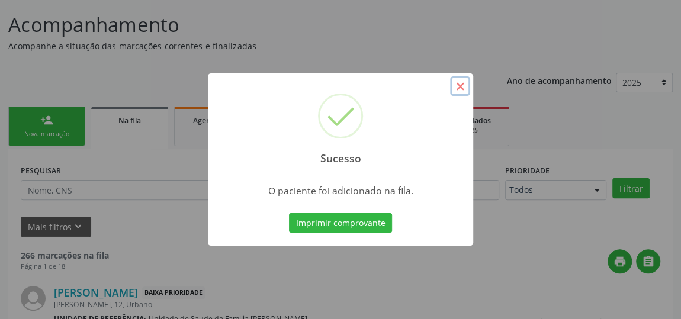
click at [463, 81] on button "×" at bounding box center [460, 86] width 20 height 20
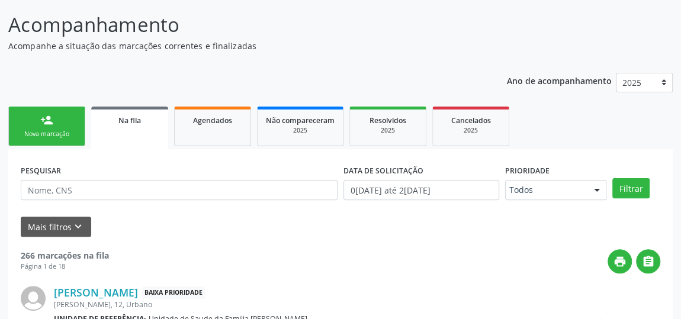
click at [72, 122] on link "person_add Nova marcação" at bounding box center [46, 127] width 77 height 40
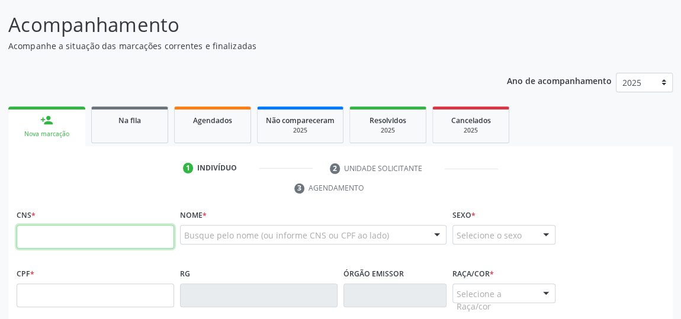
click at [90, 236] on input "text" at bounding box center [96, 237] width 158 height 24
type input "700 5021 2424 1850"
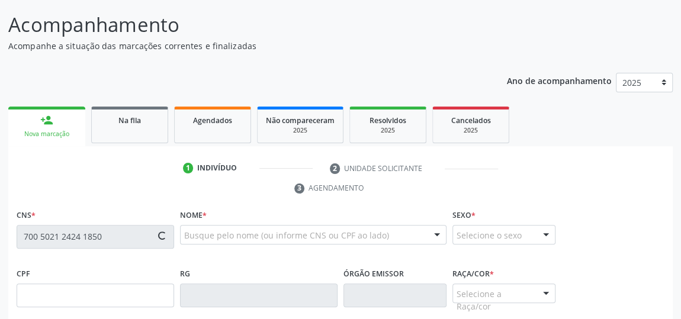
type input "[DATE]"
type input "[PHONE_NUMBER]"
type input "QD11"
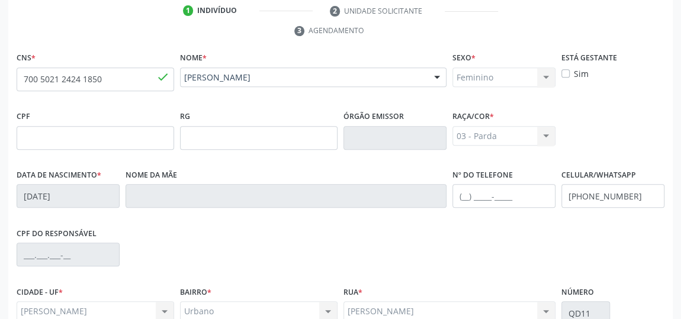
scroll to position [358, 0]
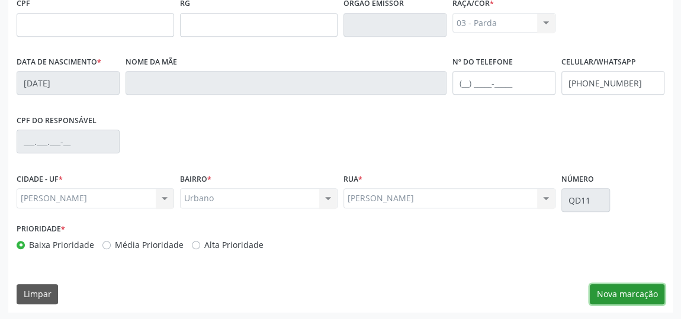
click at [618, 291] on button "Nova marcação" at bounding box center [627, 294] width 75 height 20
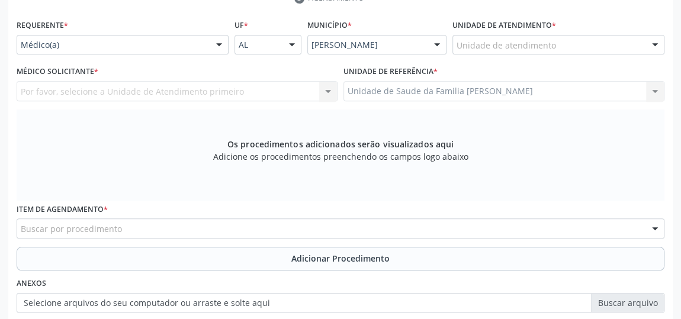
scroll to position [196, 0]
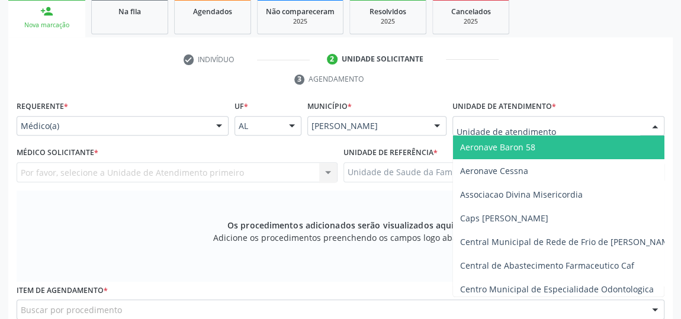
click at [632, 123] on div at bounding box center [558, 126] width 212 height 20
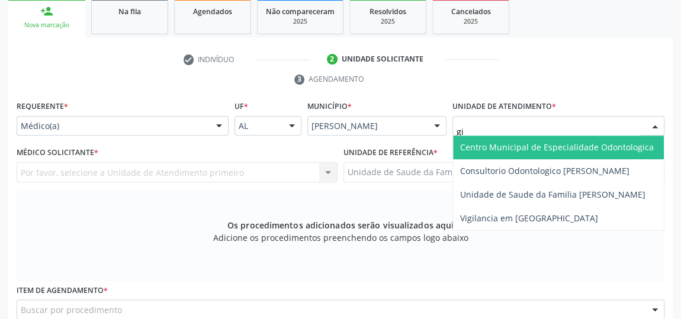
type input "gis"
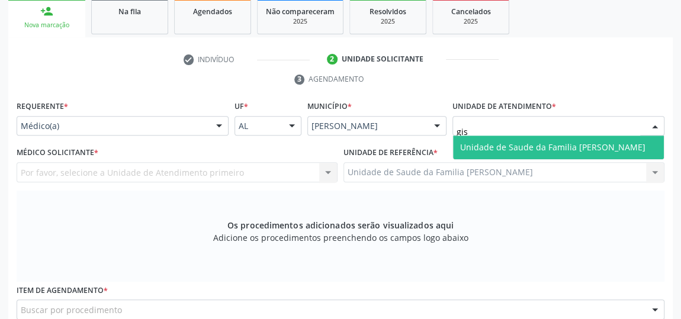
click at [608, 146] on span "Unidade de Saude da Familia [PERSON_NAME]" at bounding box center [552, 147] width 185 height 11
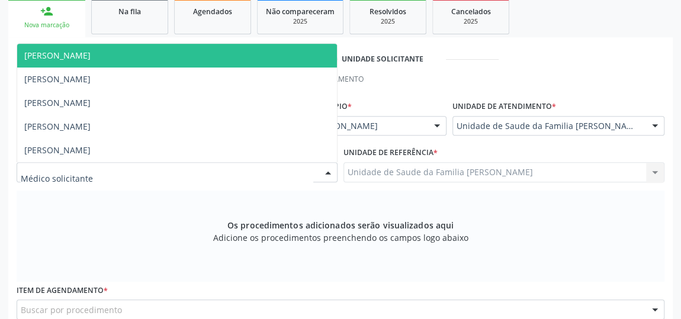
click at [329, 171] on div at bounding box center [328, 173] width 18 height 20
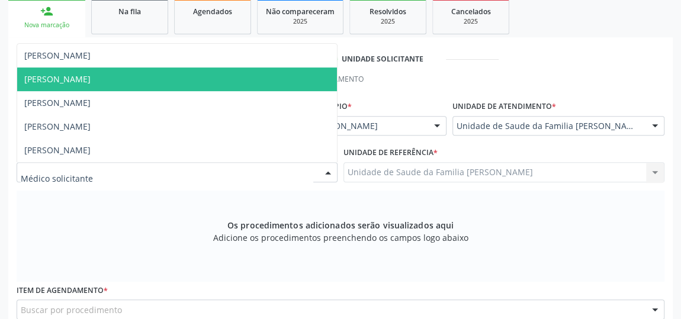
click at [123, 77] on span "[PERSON_NAME]" at bounding box center [177, 80] width 320 height 24
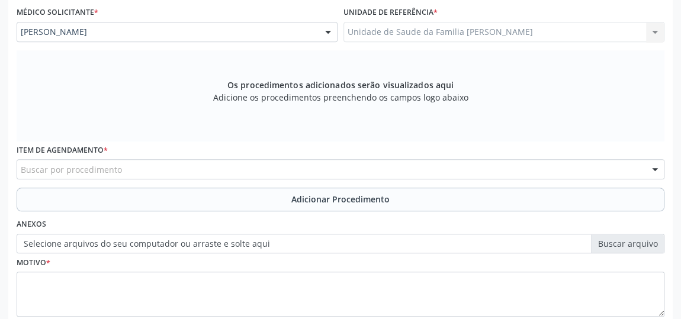
scroll to position [410, 0]
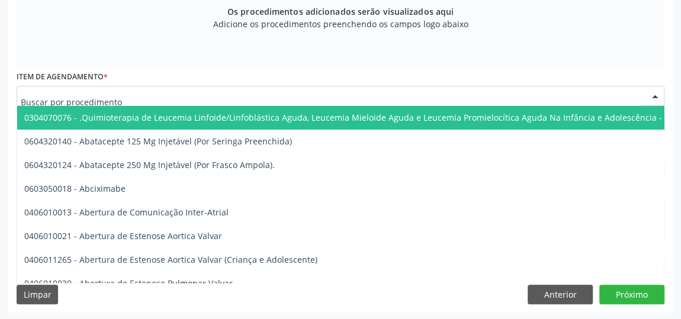
click at [339, 98] on div at bounding box center [341, 96] width 648 height 20
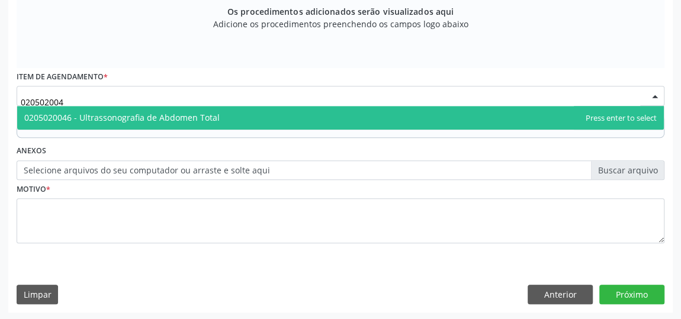
type input "0205020046"
click at [163, 117] on span "0205020046 - Ultrassonografia de Abdomen Total" at bounding box center [121, 117] width 195 height 11
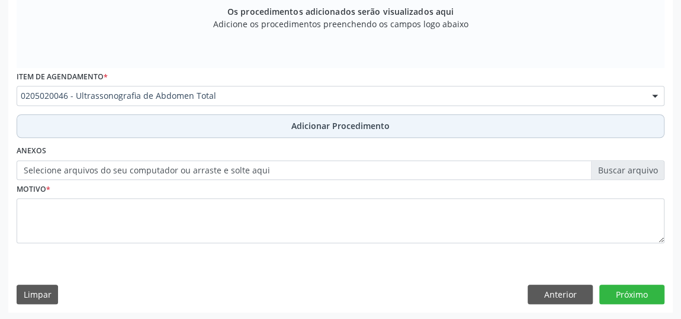
click at [346, 127] on span "Adicionar Procedimento" at bounding box center [340, 126] width 98 height 12
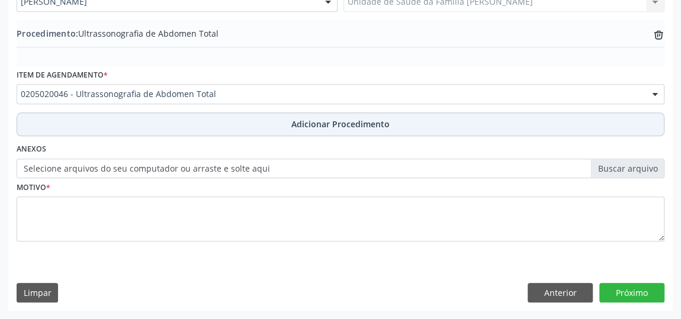
scroll to position [364, 0]
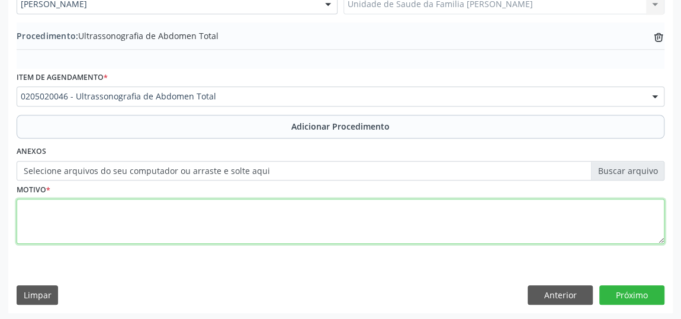
click at [195, 215] on textarea at bounding box center [341, 221] width 648 height 45
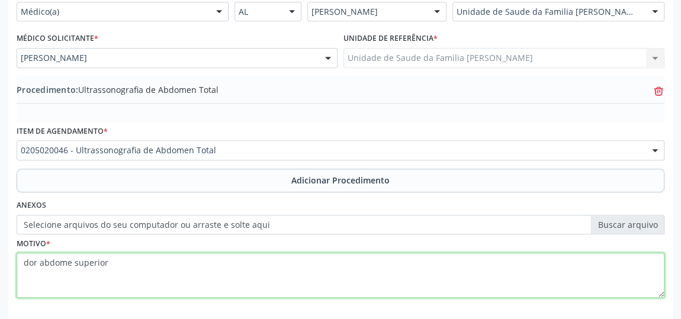
type textarea "dor abdome superior"
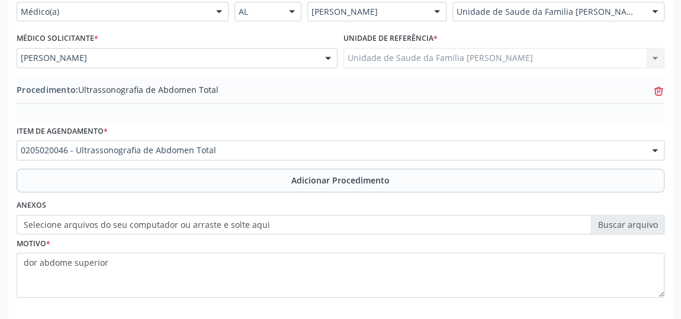
click at [657, 88] on icon "trash-outline icon" at bounding box center [659, 91] width 12 height 12
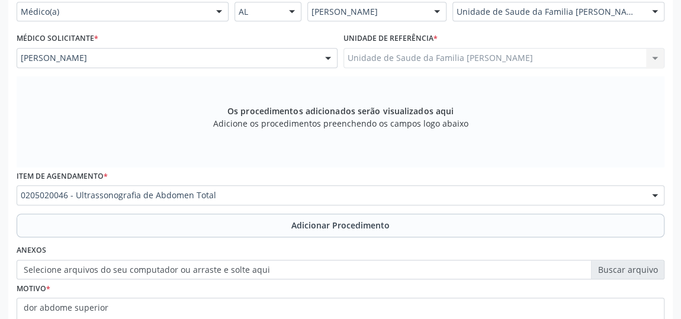
click at [586, 187] on div "0205020046 - Ultrassonografia de Abdomen Total" at bounding box center [341, 195] width 648 height 20
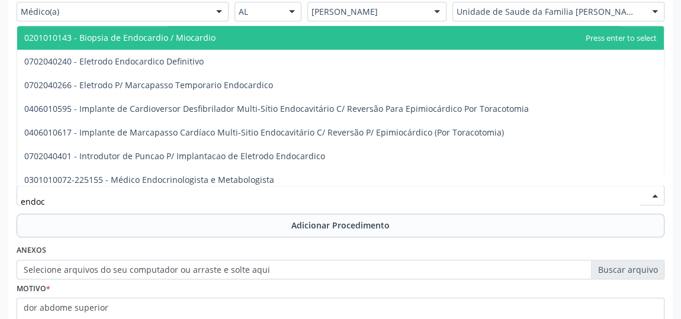
type input "endocr"
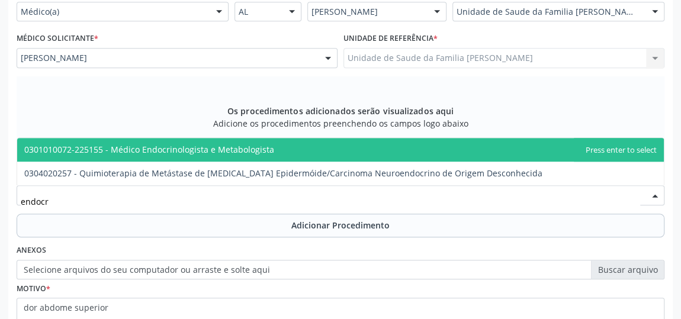
click at [229, 146] on span "0301010072-225155 - Médico Endocrinologista e Metabologista" at bounding box center [149, 149] width 250 height 11
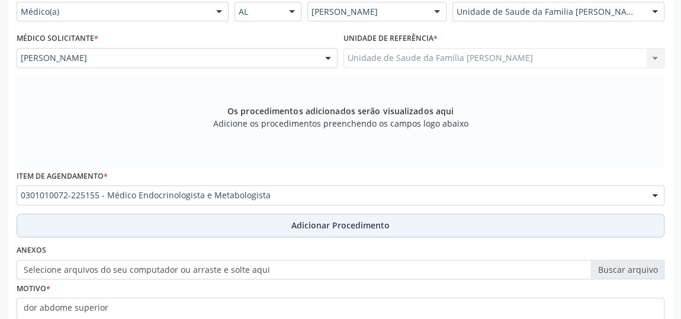
click at [320, 216] on button "Adicionar Procedimento" at bounding box center [341, 226] width 648 height 24
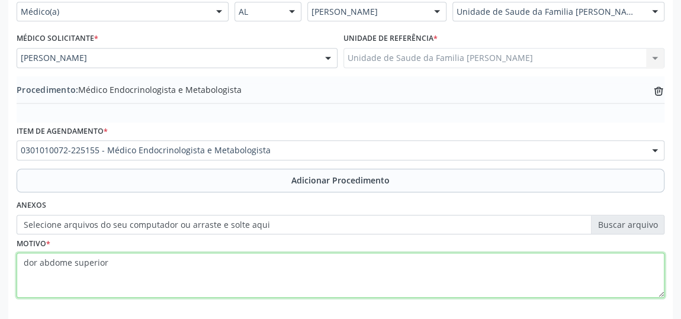
click at [235, 259] on textarea "dor abdome superior" at bounding box center [341, 275] width 648 height 45
type textarea "d"
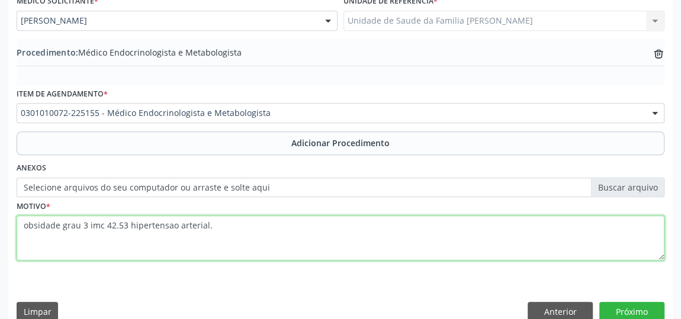
scroll to position [364, 0]
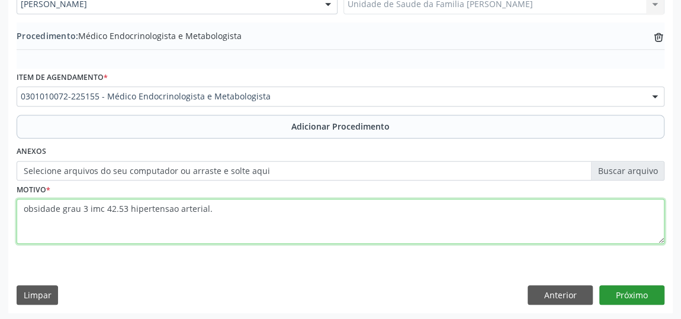
type textarea "obsidade grau 3 imc 42.53 hipertensao arterial."
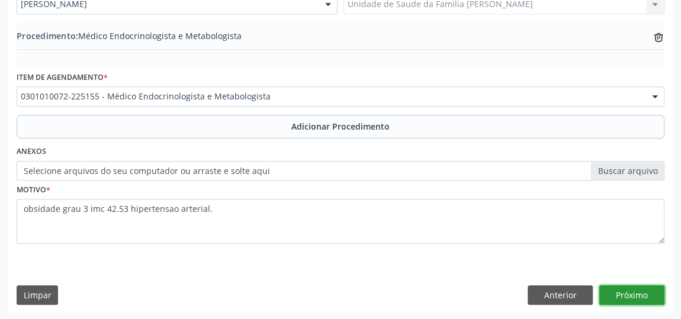
click at [633, 293] on button "Próximo" at bounding box center [631, 295] width 65 height 20
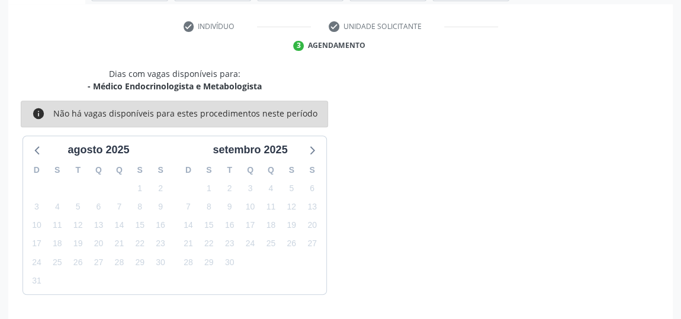
scroll to position [264, 0]
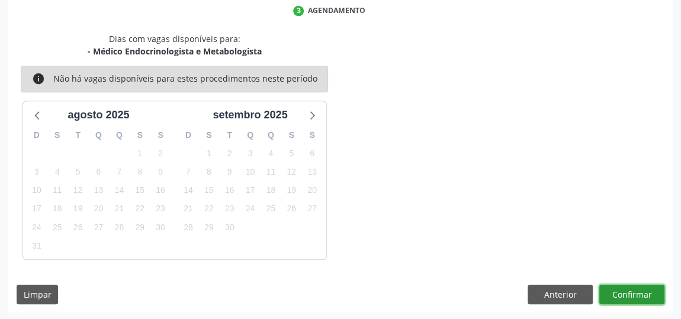
click at [633, 293] on button "Confirmar" at bounding box center [631, 295] width 65 height 20
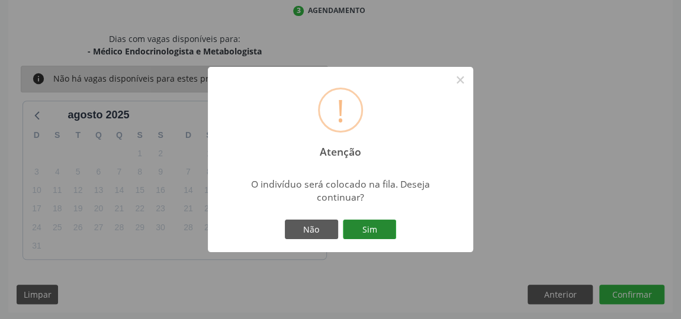
click at [385, 227] on button "Sim" at bounding box center [369, 230] width 53 height 20
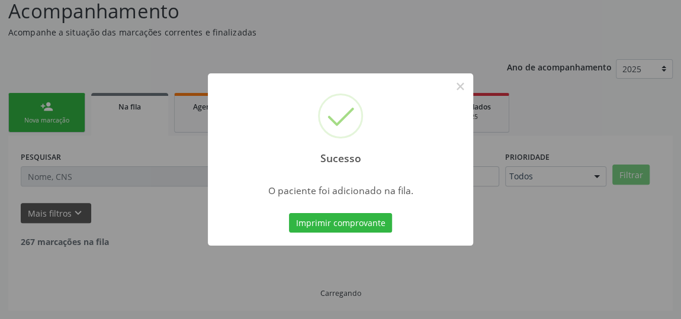
scroll to position [87, 0]
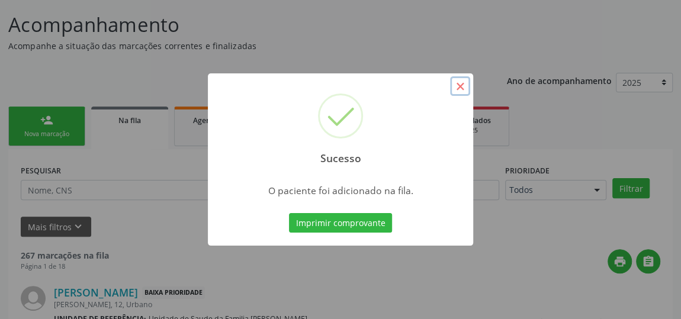
click at [455, 89] on button "×" at bounding box center [460, 86] width 20 height 20
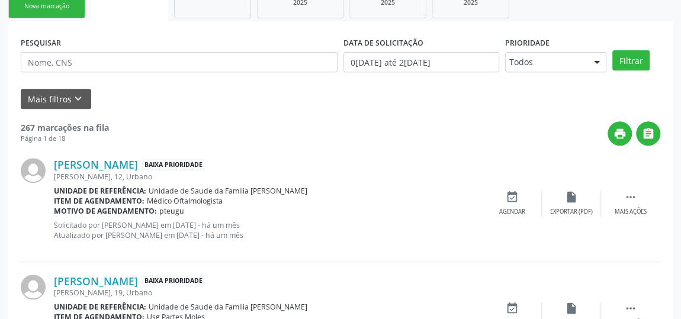
scroll to position [0, 0]
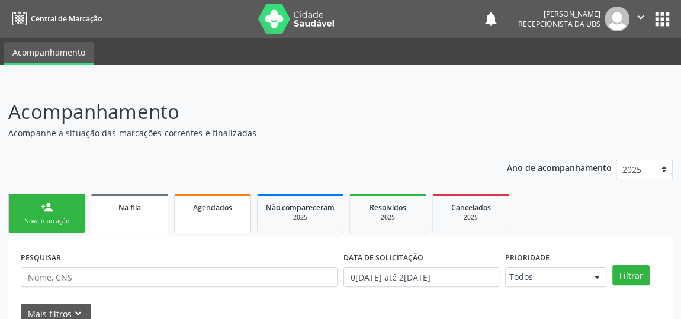
click at [225, 213] on link "Agendados" at bounding box center [212, 214] width 77 height 40
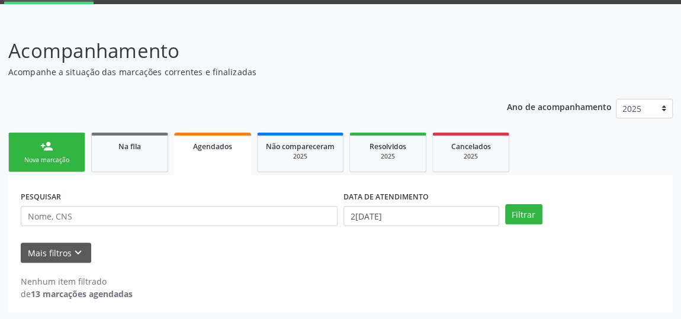
scroll to position [62, 0]
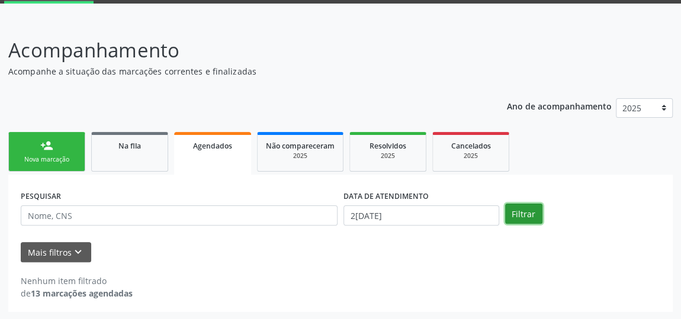
click at [513, 217] on button "Filtrar" at bounding box center [523, 214] width 37 height 20
click at [522, 205] on button "Filtrar" at bounding box center [523, 214] width 37 height 20
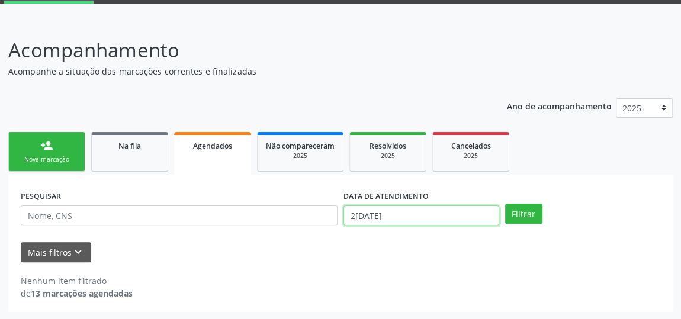
click at [358, 213] on input "2[DATE]" at bounding box center [421, 215] width 156 height 20
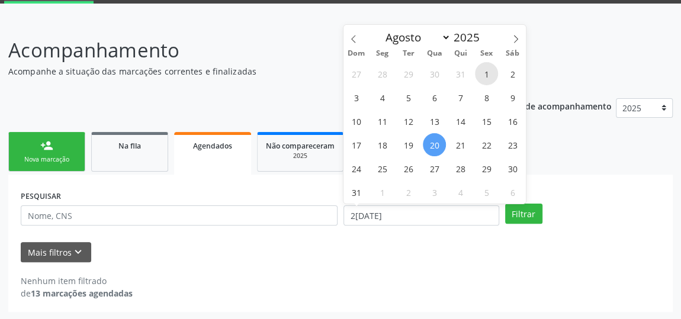
click at [481, 72] on span "1" at bounding box center [486, 73] width 23 height 23
type input "0[DATE]"
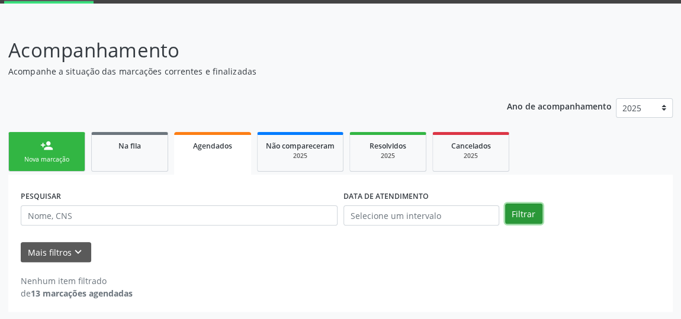
click at [529, 214] on button "Filtrar" at bounding box center [523, 214] width 37 height 20
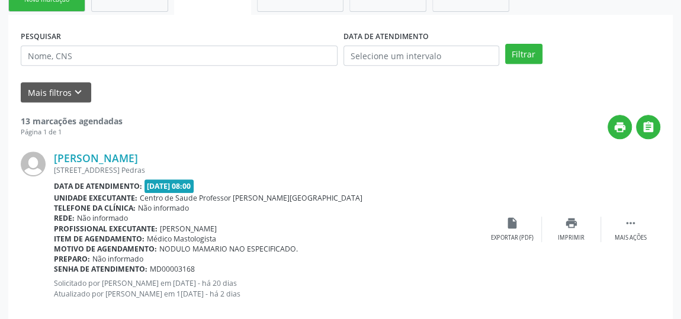
scroll to position [223, 0]
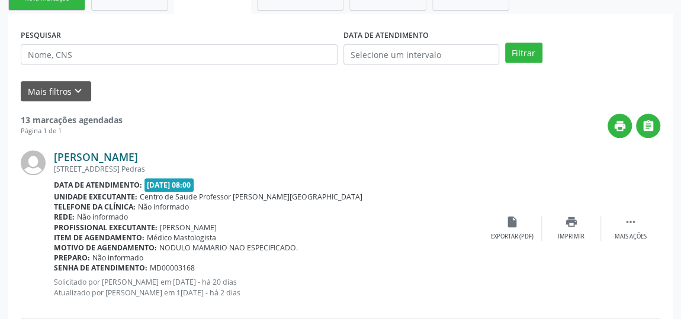
click at [138, 155] on link "[PERSON_NAME]" at bounding box center [96, 156] width 84 height 13
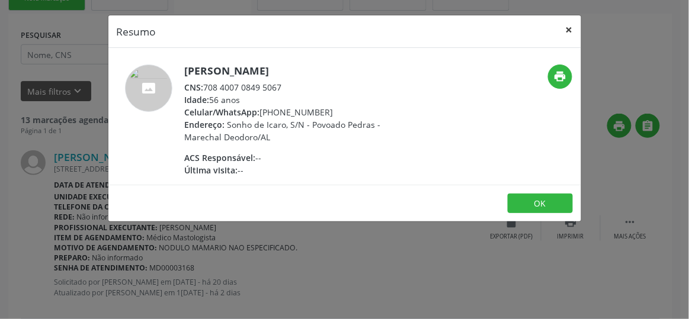
click at [573, 33] on button "×" at bounding box center [569, 29] width 24 height 29
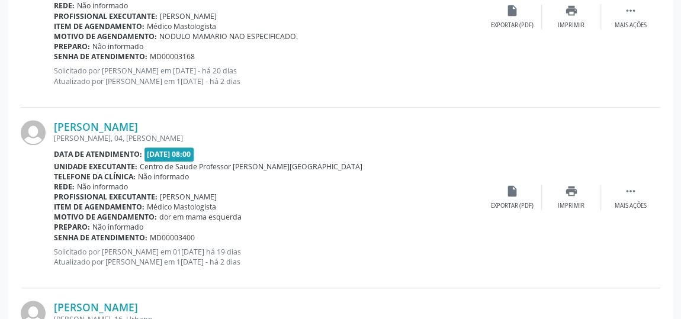
scroll to position [438, 0]
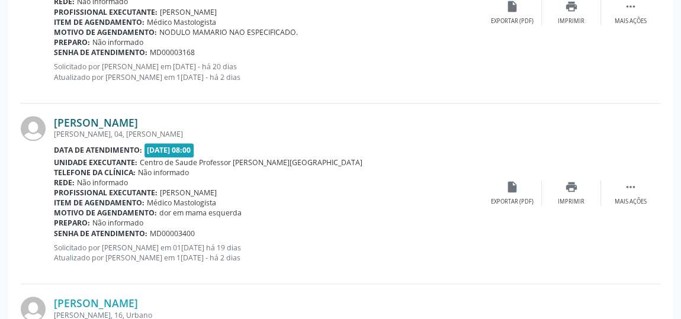
click at [86, 120] on link "[PERSON_NAME]" at bounding box center [96, 122] width 84 height 13
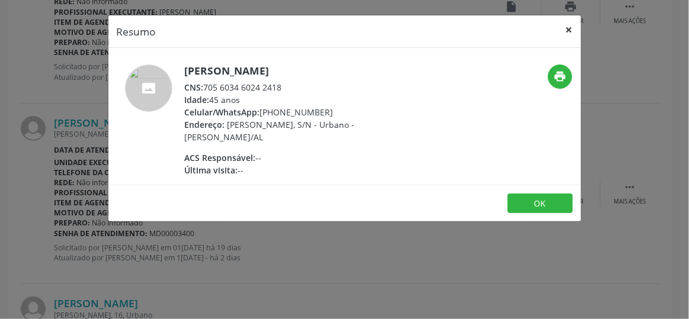
click at [570, 30] on button "×" at bounding box center [569, 29] width 24 height 29
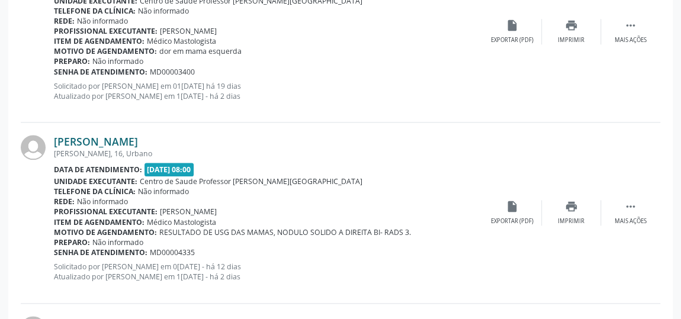
scroll to position [654, 0]
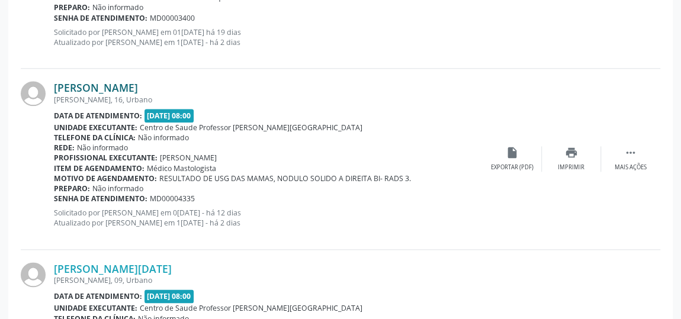
click at [110, 88] on link "[PERSON_NAME]" at bounding box center [96, 87] width 84 height 13
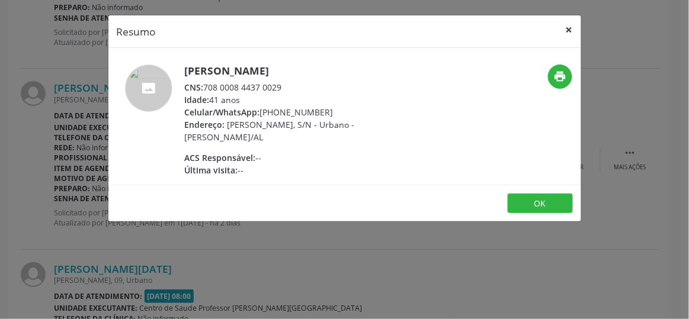
click at [564, 32] on button "×" at bounding box center [569, 29] width 24 height 29
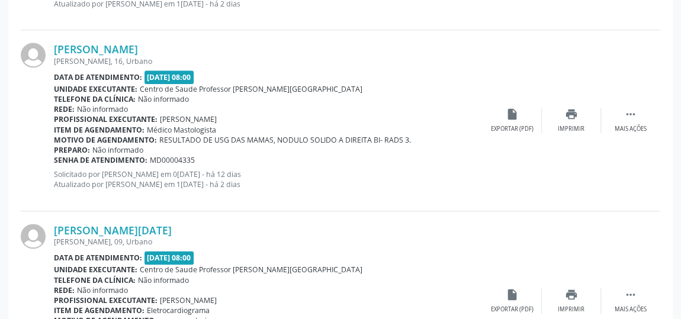
scroll to position [708, 0]
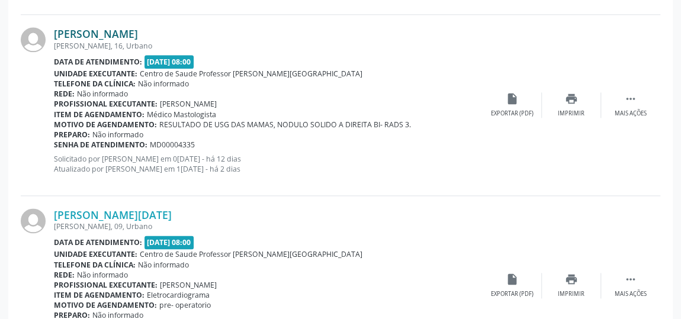
click at [138, 32] on link "[PERSON_NAME]" at bounding box center [96, 33] width 84 height 13
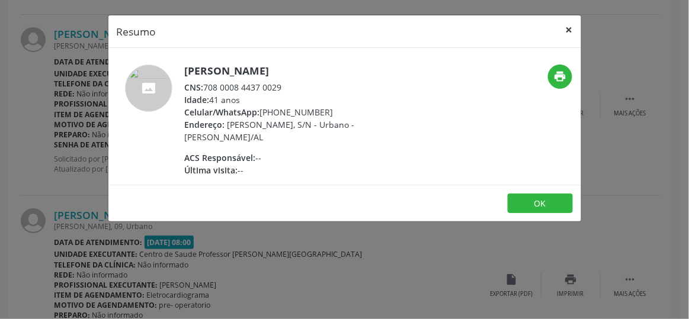
click at [564, 31] on button "×" at bounding box center [569, 29] width 24 height 29
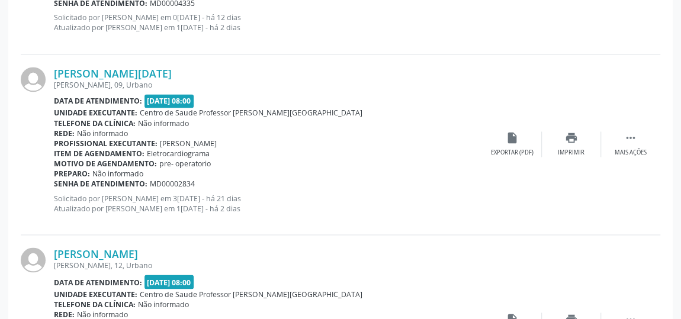
scroll to position [869, 0]
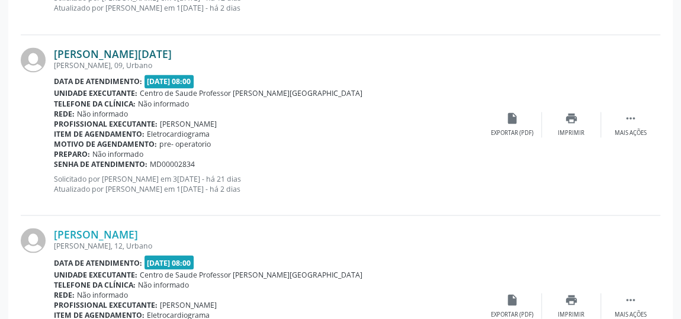
click at [107, 47] on link "[PERSON_NAME][DATE]" at bounding box center [113, 53] width 118 height 13
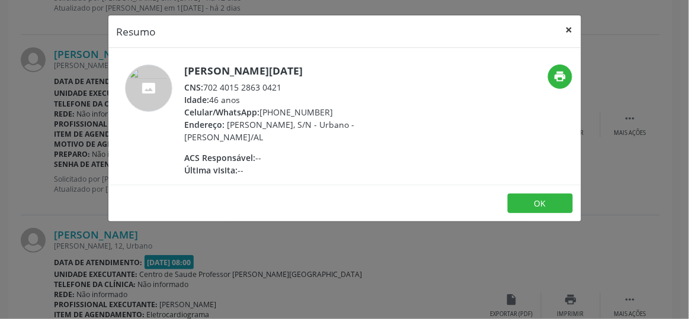
click at [570, 31] on button "×" at bounding box center [569, 29] width 24 height 29
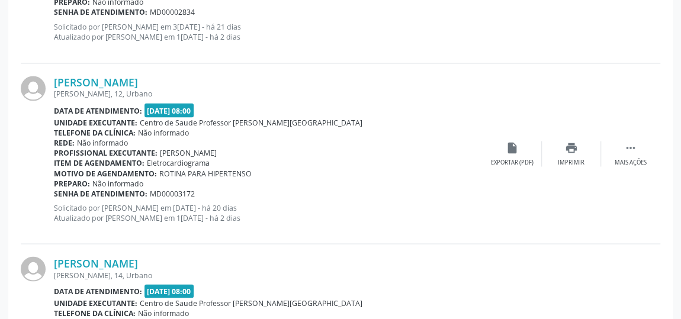
scroll to position [1030, 0]
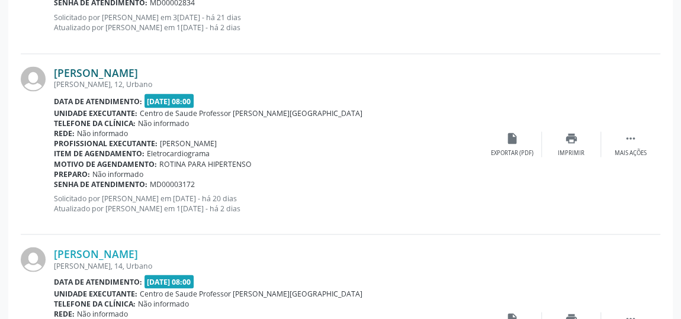
click at [136, 72] on link "[PERSON_NAME]" at bounding box center [96, 72] width 84 height 13
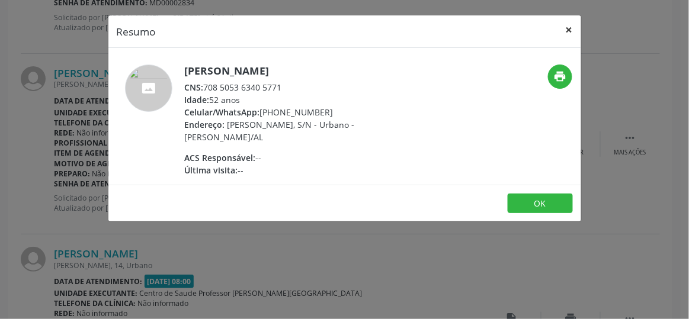
click at [570, 30] on button "×" at bounding box center [569, 29] width 24 height 29
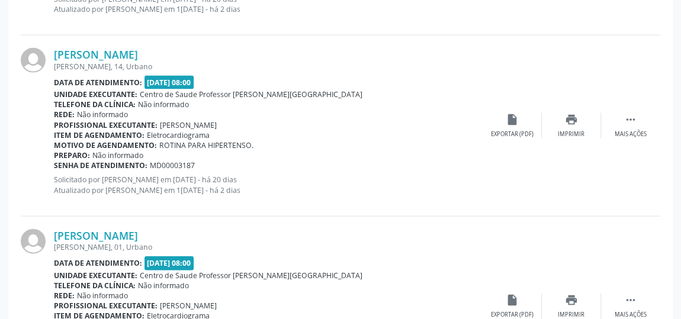
scroll to position [1246, 0]
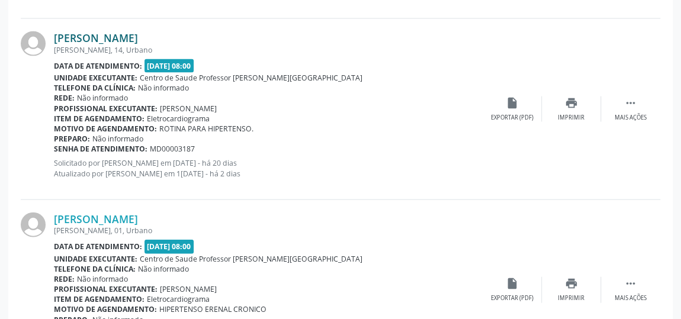
click at [121, 31] on link "[PERSON_NAME]" at bounding box center [96, 37] width 84 height 13
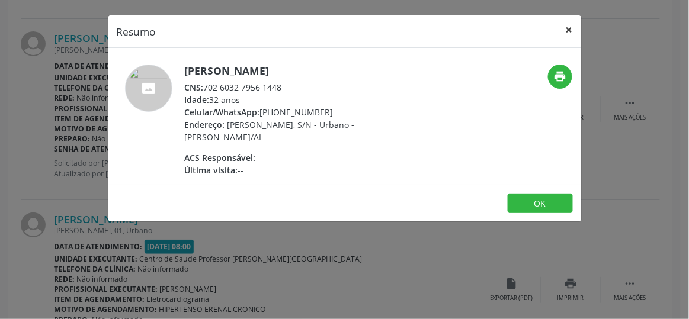
click at [570, 27] on button "×" at bounding box center [569, 29] width 24 height 29
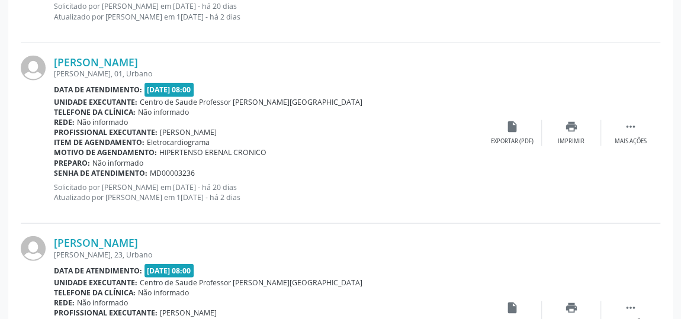
scroll to position [1407, 0]
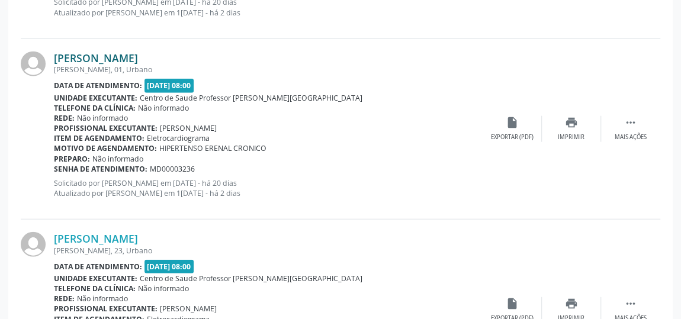
click at [73, 52] on link "[PERSON_NAME]" at bounding box center [96, 58] width 84 height 13
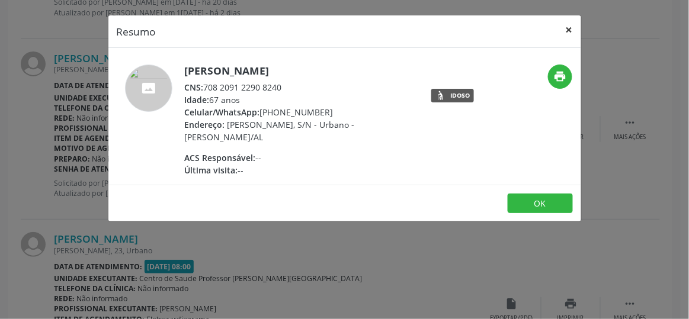
click at [568, 28] on button "×" at bounding box center [569, 29] width 24 height 29
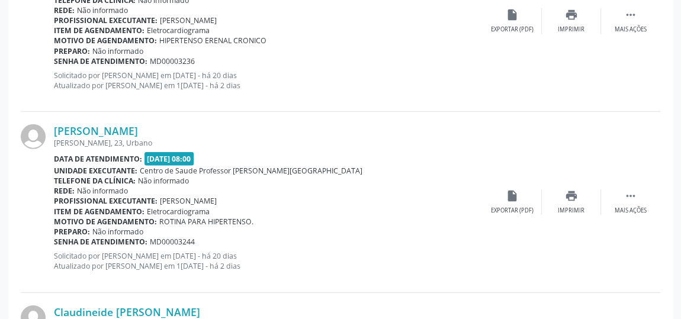
scroll to position [1569, 0]
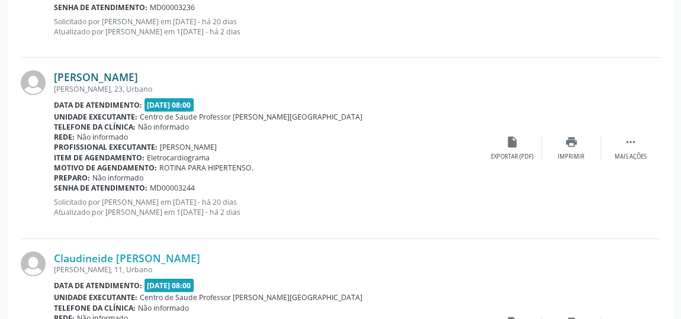
click at [131, 70] on link "[PERSON_NAME]" at bounding box center [96, 76] width 84 height 13
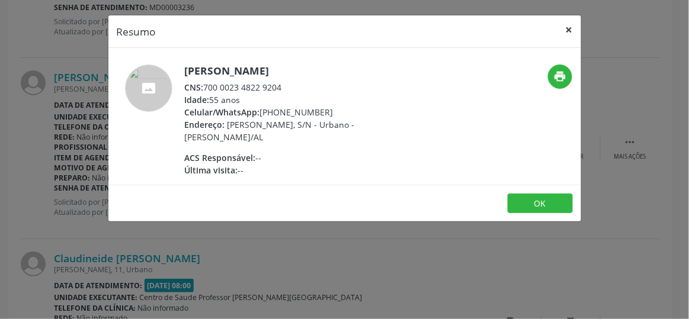
click at [570, 31] on button "×" at bounding box center [569, 29] width 24 height 29
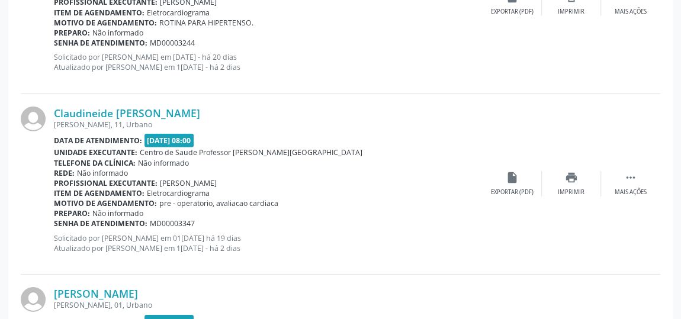
scroll to position [1730, 0]
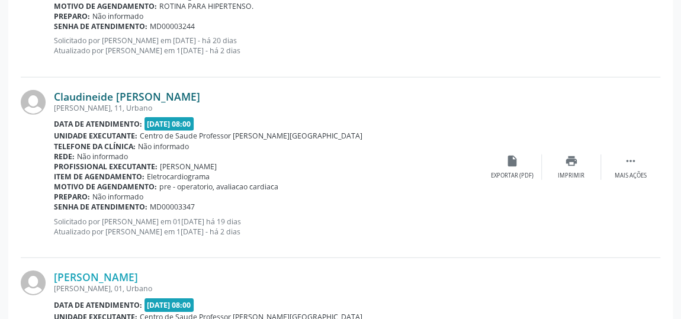
click at [88, 91] on link "Claudineide [PERSON_NAME]" at bounding box center [127, 96] width 146 height 13
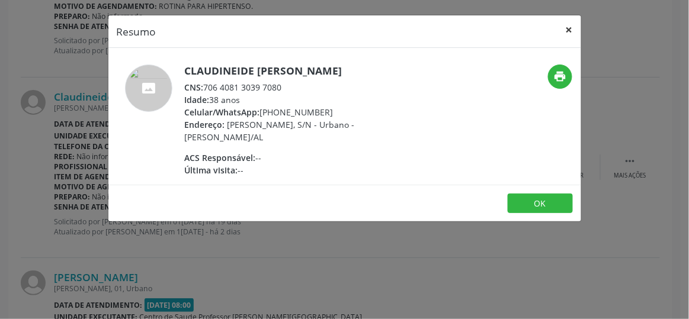
click at [573, 27] on button "×" at bounding box center [569, 29] width 24 height 29
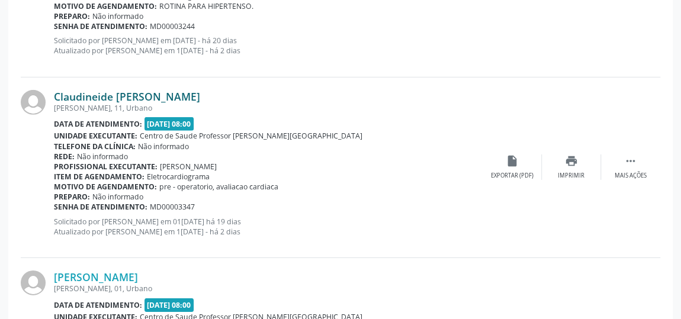
click at [197, 92] on link "Claudineide [PERSON_NAME]" at bounding box center [127, 96] width 146 height 13
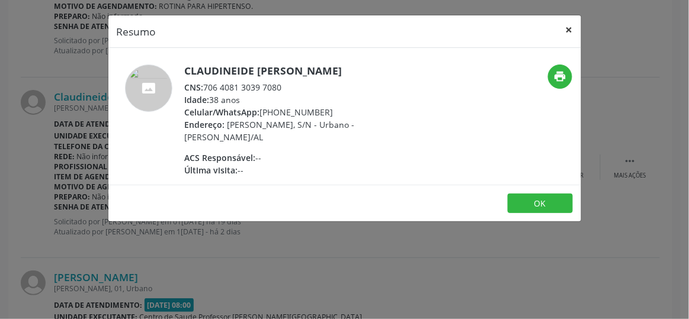
click at [574, 30] on button "×" at bounding box center [569, 29] width 24 height 29
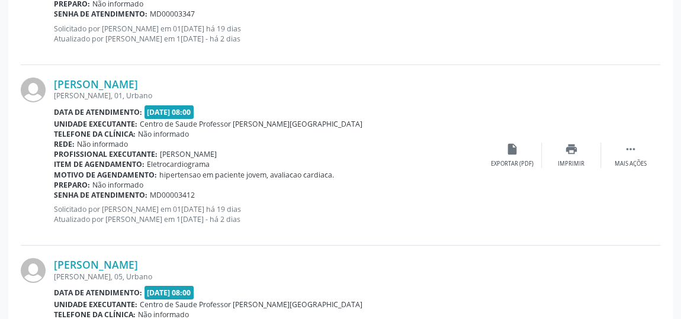
scroll to position [1946, 0]
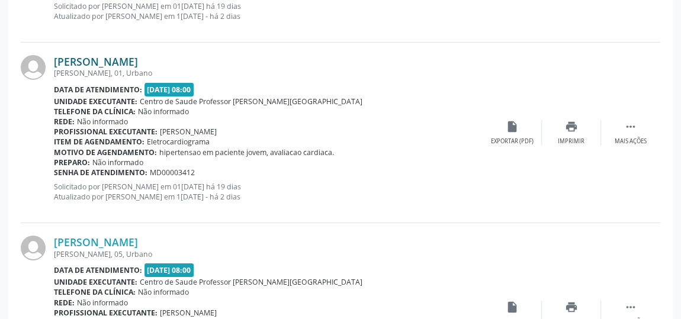
click at [138, 59] on link "[PERSON_NAME]" at bounding box center [96, 61] width 84 height 13
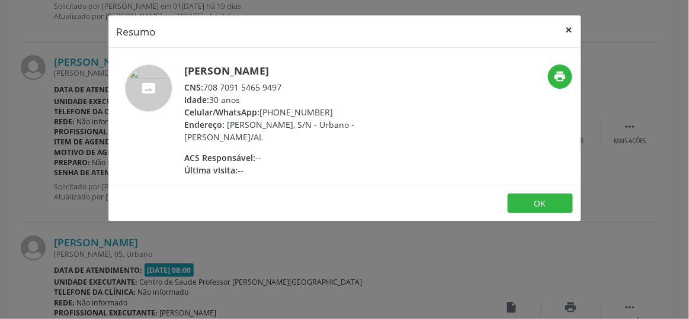
click at [567, 25] on button "×" at bounding box center [569, 29] width 24 height 29
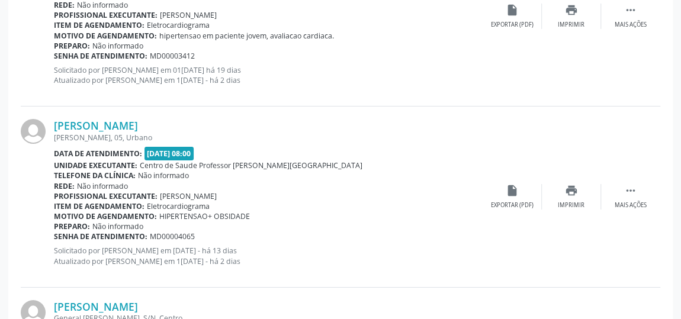
scroll to position [2107, 0]
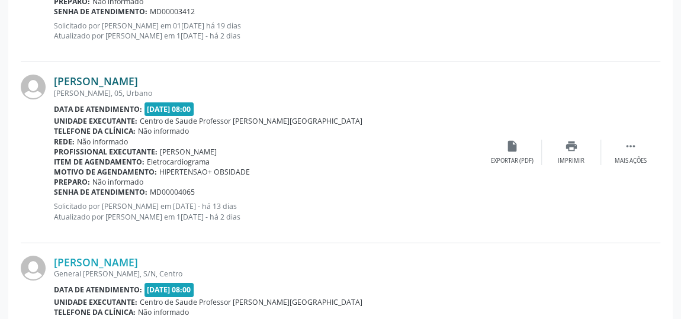
click at [138, 81] on link "[PERSON_NAME]" at bounding box center [96, 81] width 84 height 13
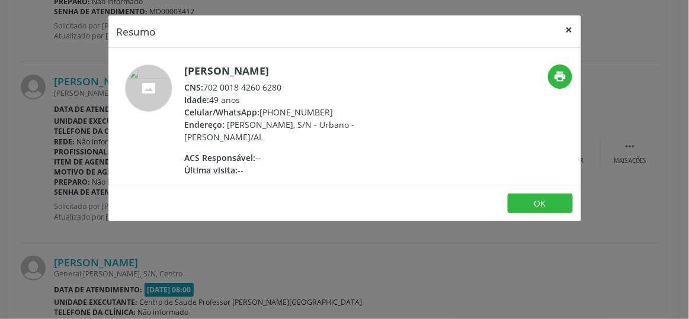
click at [568, 28] on button "×" at bounding box center [569, 29] width 24 height 29
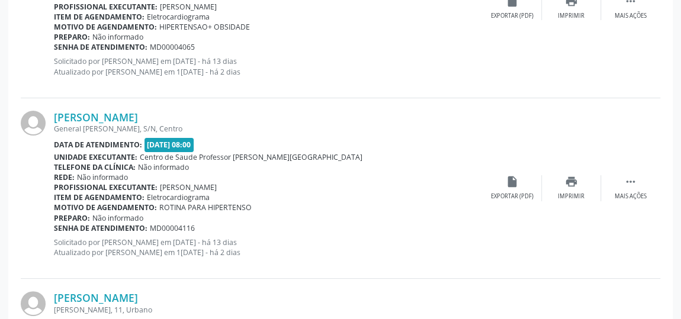
scroll to position [2268, 0]
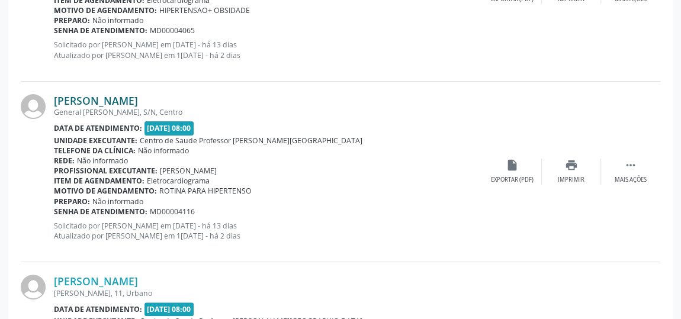
click at [111, 94] on link "[PERSON_NAME]" at bounding box center [96, 100] width 84 height 13
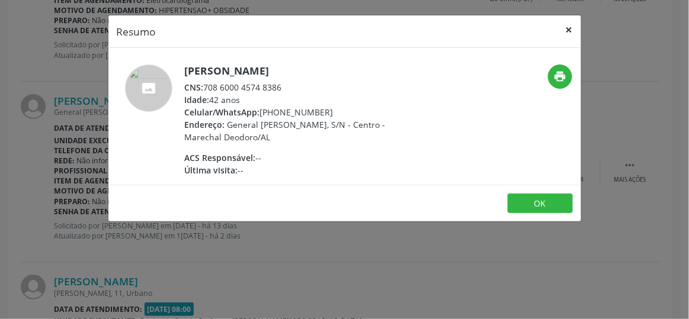
click at [571, 31] on button "×" at bounding box center [569, 29] width 24 height 29
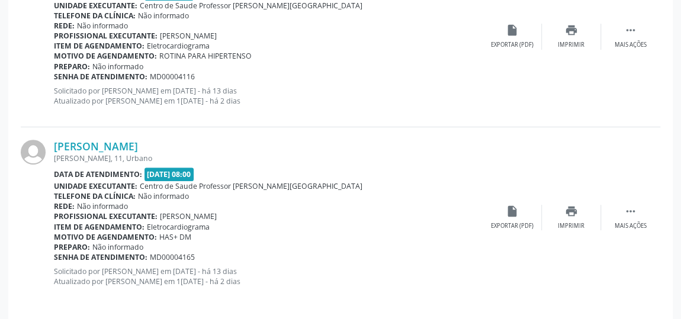
scroll to position [2408, 0]
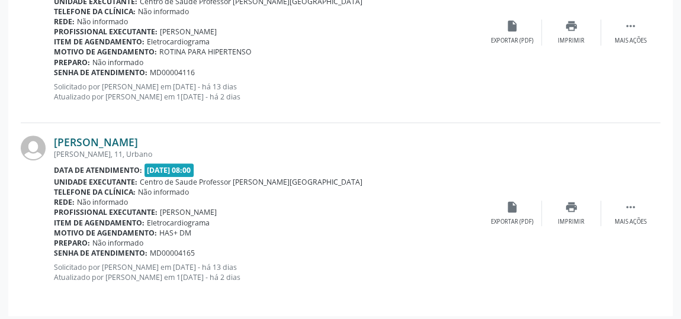
click at [138, 136] on link "[PERSON_NAME]" at bounding box center [96, 142] width 84 height 13
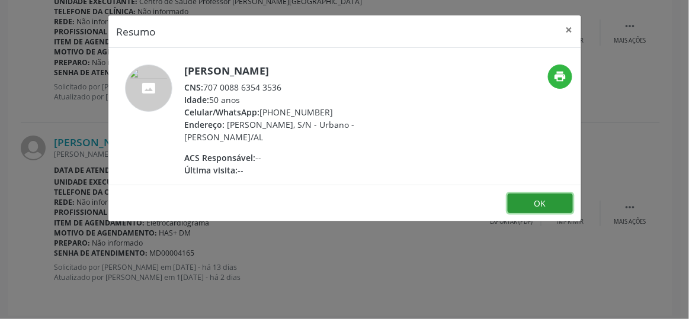
click at [543, 195] on button "OK" at bounding box center [539, 204] width 65 height 20
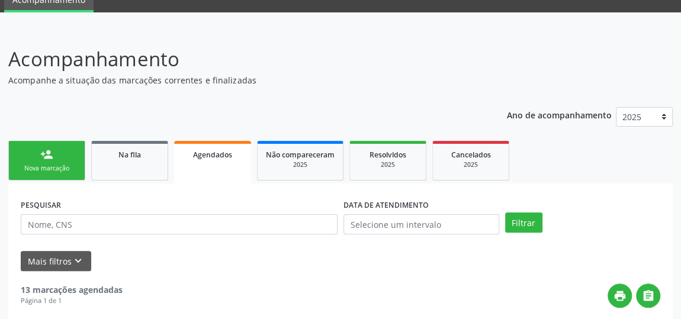
scroll to position [0, 0]
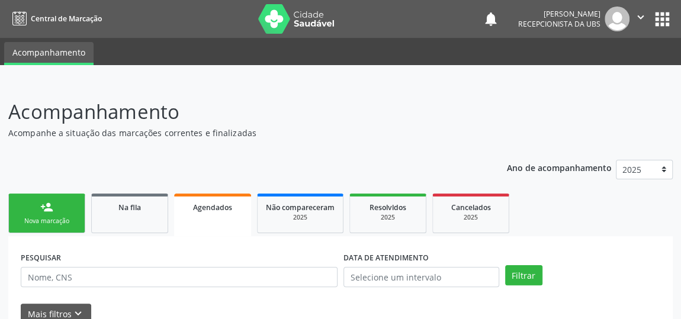
click at [68, 205] on link "person_add Nova marcação" at bounding box center [46, 214] width 77 height 40
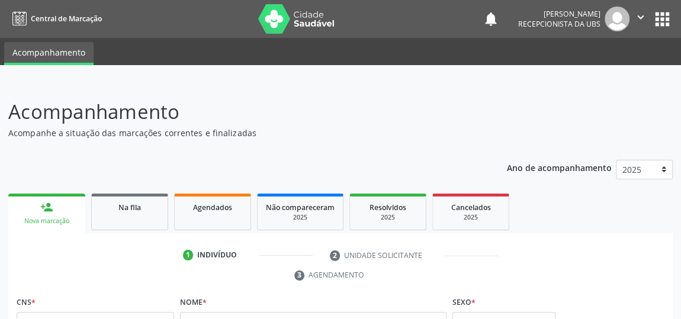
scroll to position [107, 0]
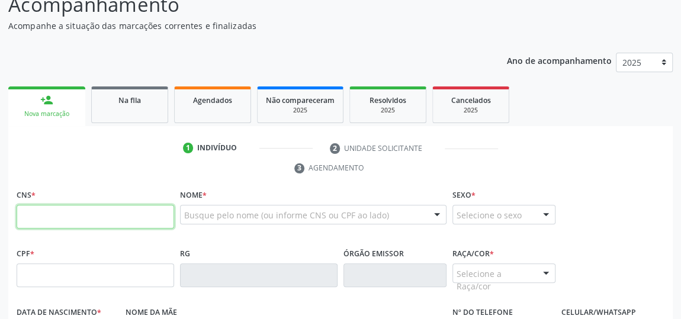
click at [131, 214] on input "text" at bounding box center [96, 217] width 158 height 24
type input "708 7091 2375 0794"
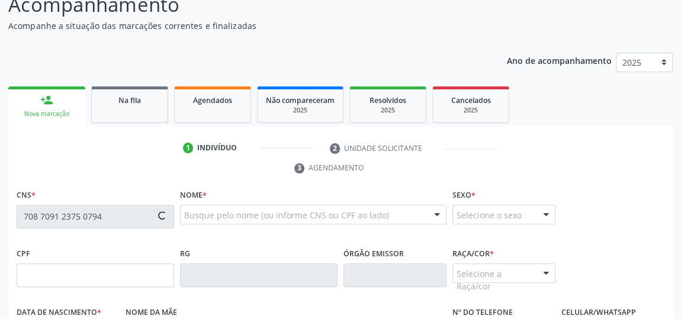
type input "469.566.974-91"
type input "[DATE]"
type input "Dalvaci [PERSON_NAME]"
type input "[PHONE_NUMBER]"
type input "08"
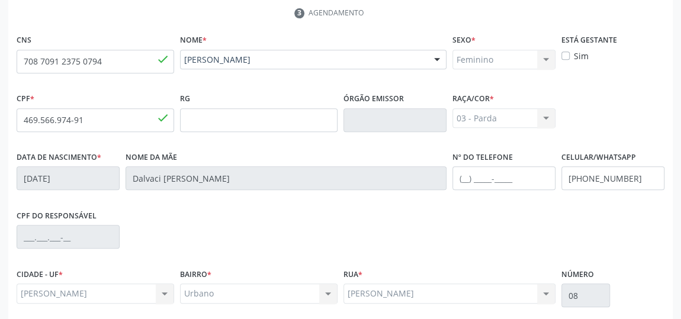
scroll to position [358, 0]
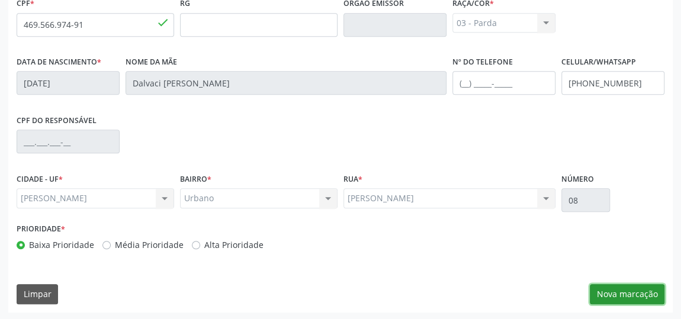
click at [630, 287] on button "Nova marcação" at bounding box center [627, 294] width 75 height 20
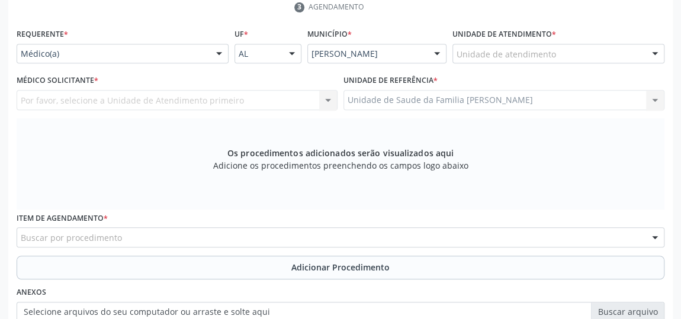
scroll to position [196, 0]
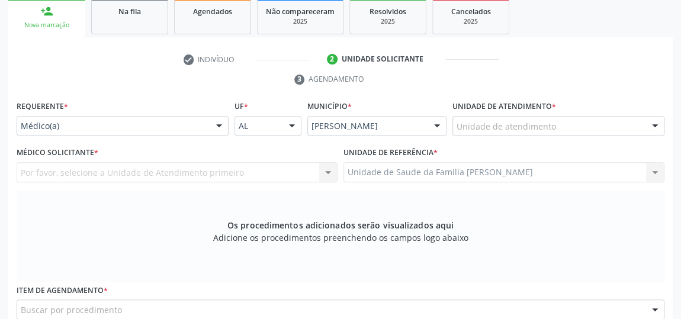
click at [568, 120] on div "Unidade de atendimento" at bounding box center [558, 126] width 212 height 20
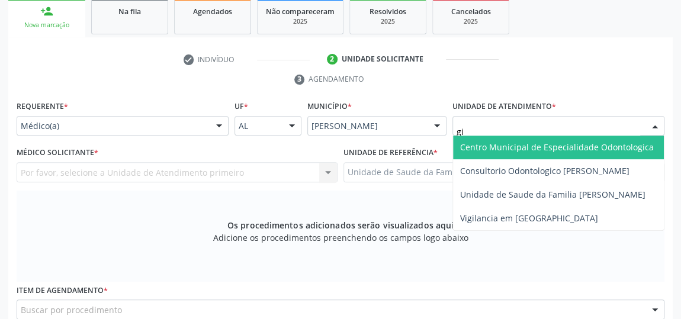
type input "gis"
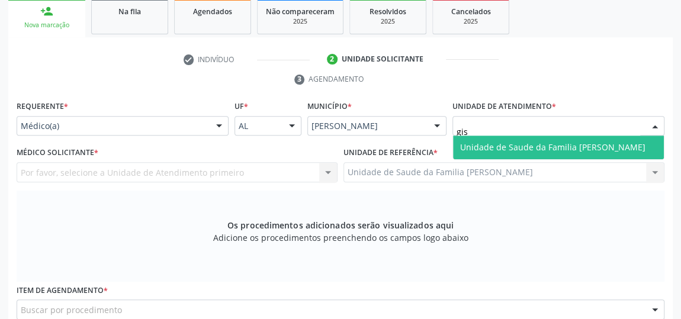
click at [568, 143] on span "Unidade de Saude da Familia [PERSON_NAME]" at bounding box center [552, 147] width 185 height 11
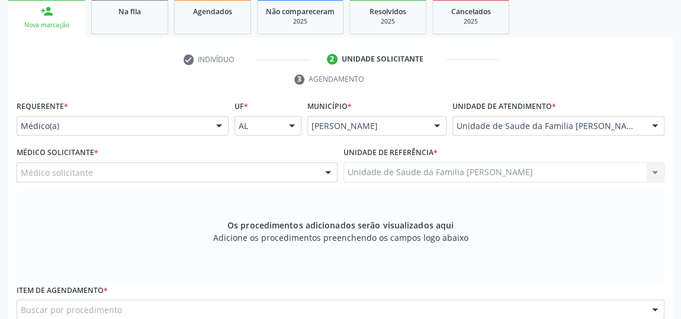
click at [321, 170] on div at bounding box center [328, 173] width 18 height 20
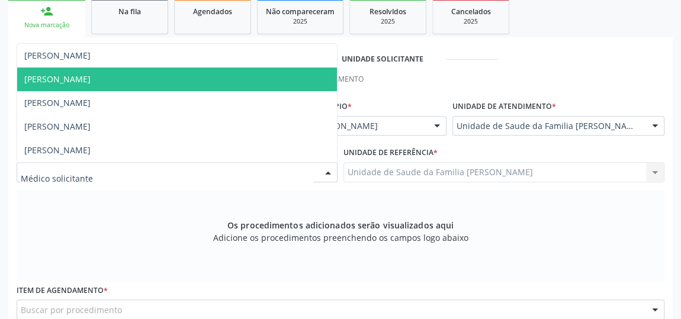
click at [110, 79] on span "[PERSON_NAME]" at bounding box center [177, 80] width 320 height 24
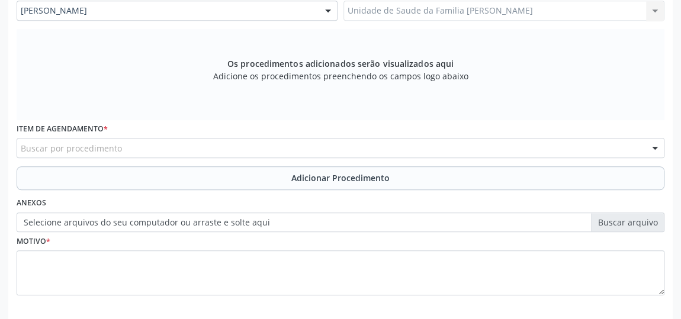
scroll to position [410, 0]
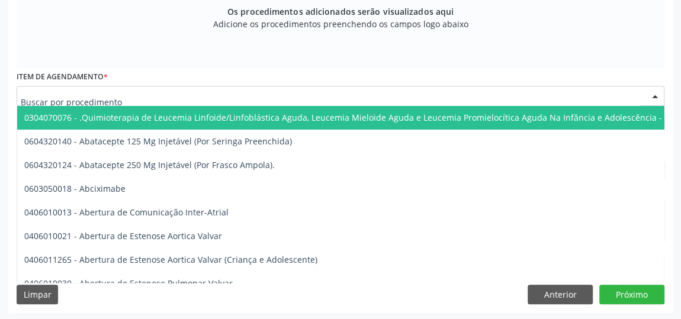
click at [237, 96] on div at bounding box center [341, 96] width 648 height 20
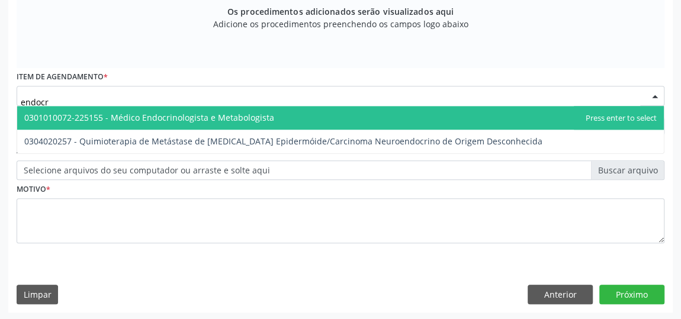
type input "endocri"
click at [237, 118] on span "0301010072-225155 - Médico Endocrinologista e Metabologista" at bounding box center [149, 117] width 250 height 11
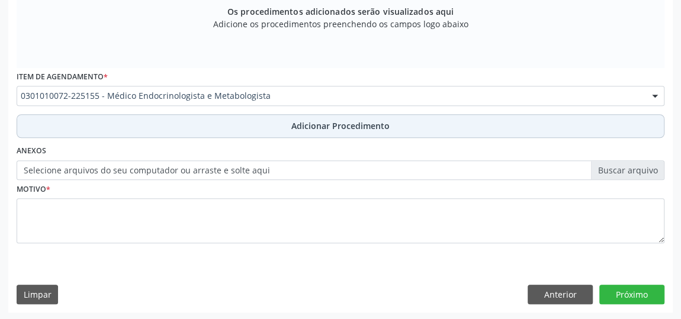
click at [332, 123] on span "Adicionar Procedimento" at bounding box center [340, 126] width 98 height 12
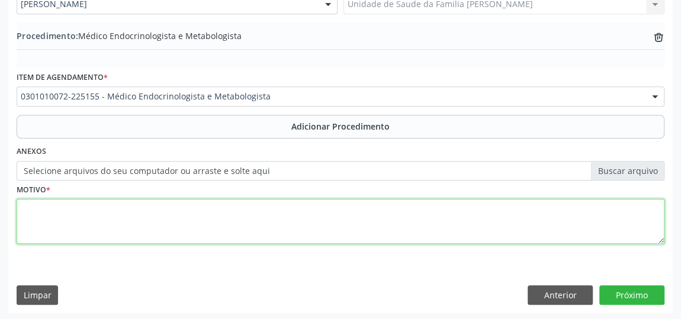
click at [227, 214] on textarea at bounding box center [341, 221] width 648 height 45
type textarea "avaliacao, controle glicemico."
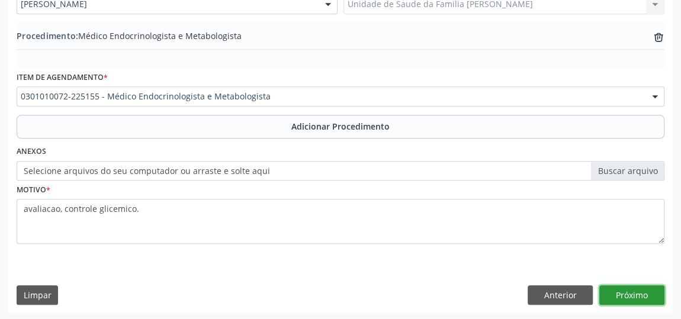
click at [643, 291] on button "Próximo" at bounding box center [631, 295] width 65 height 20
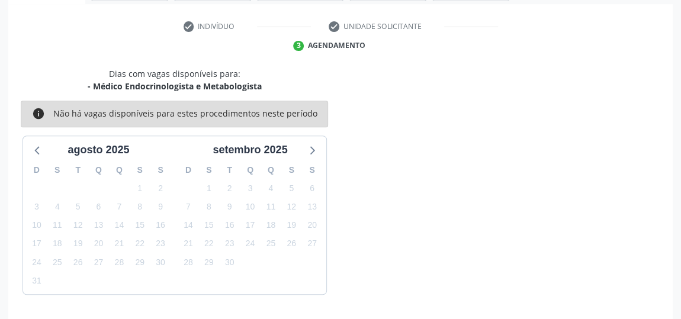
scroll to position [264, 0]
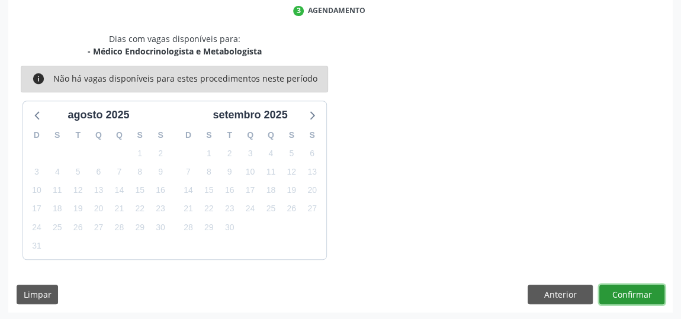
click at [643, 291] on button "Confirmar" at bounding box center [631, 295] width 65 height 20
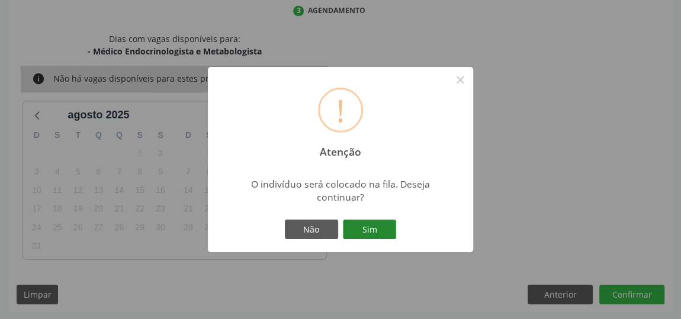
click at [371, 220] on button "Sim" at bounding box center [369, 230] width 53 height 20
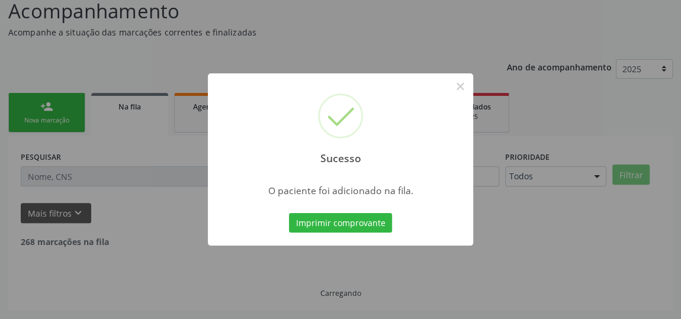
scroll to position [87, 0]
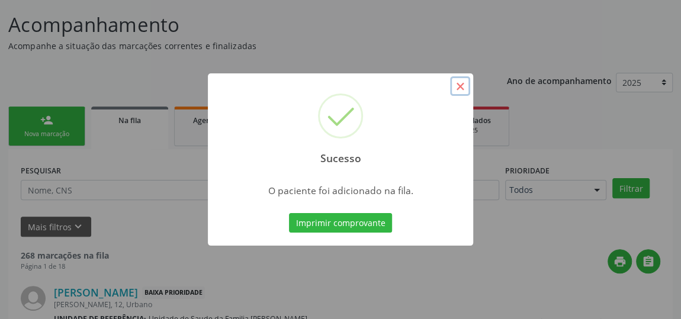
click at [461, 86] on button "×" at bounding box center [460, 86] width 20 height 20
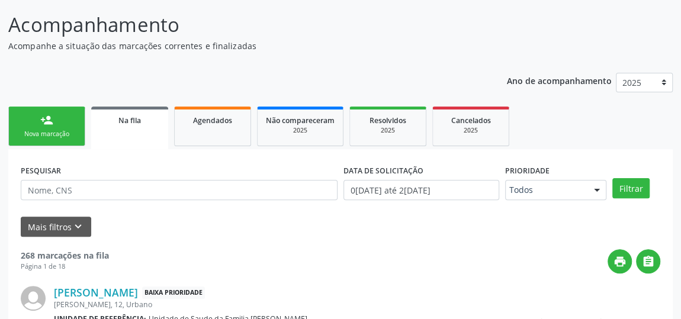
click at [44, 115] on div "person_add" at bounding box center [46, 120] width 13 height 13
